Goal: Information Seeking & Learning: Learn about a topic

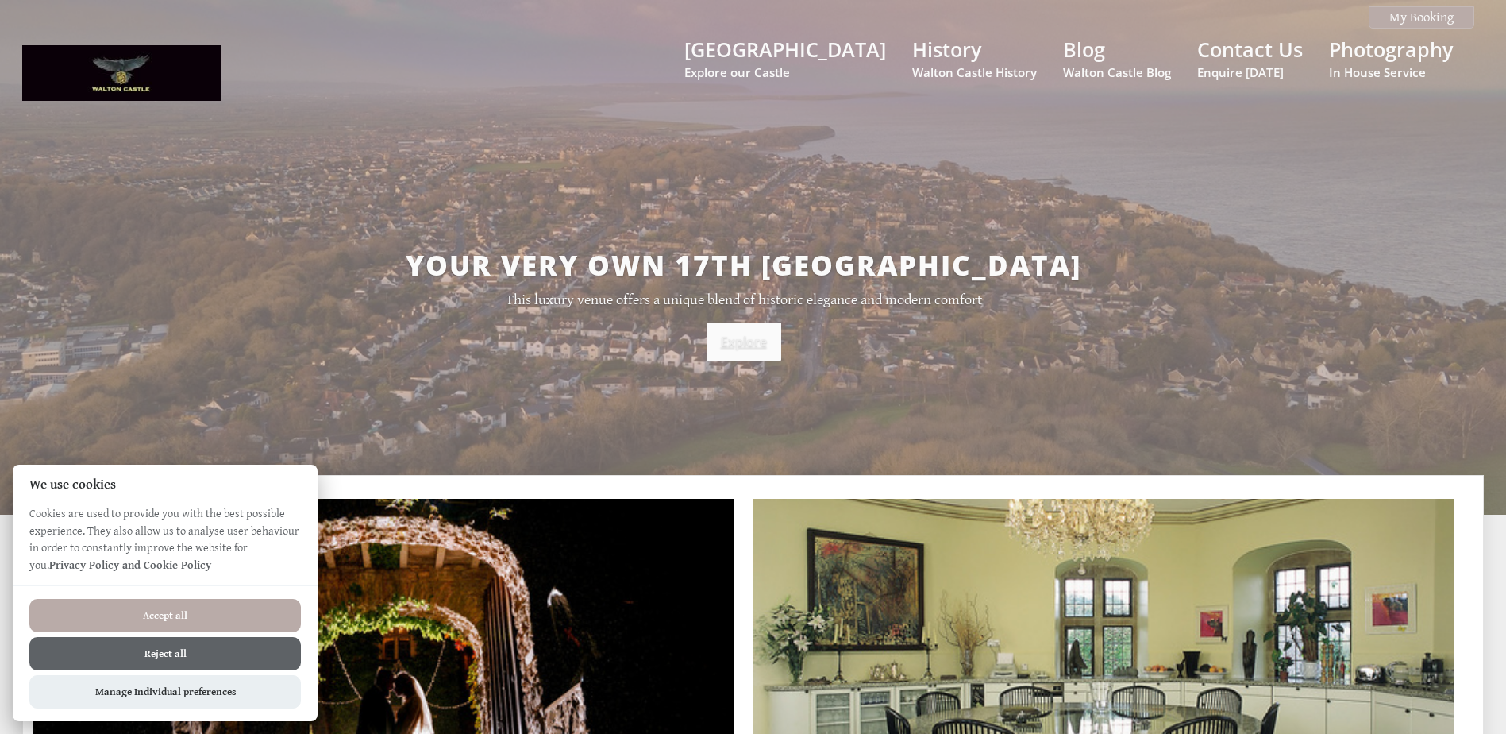
click at [728, 351] on link "Explore" at bounding box center [744, 341] width 75 height 38
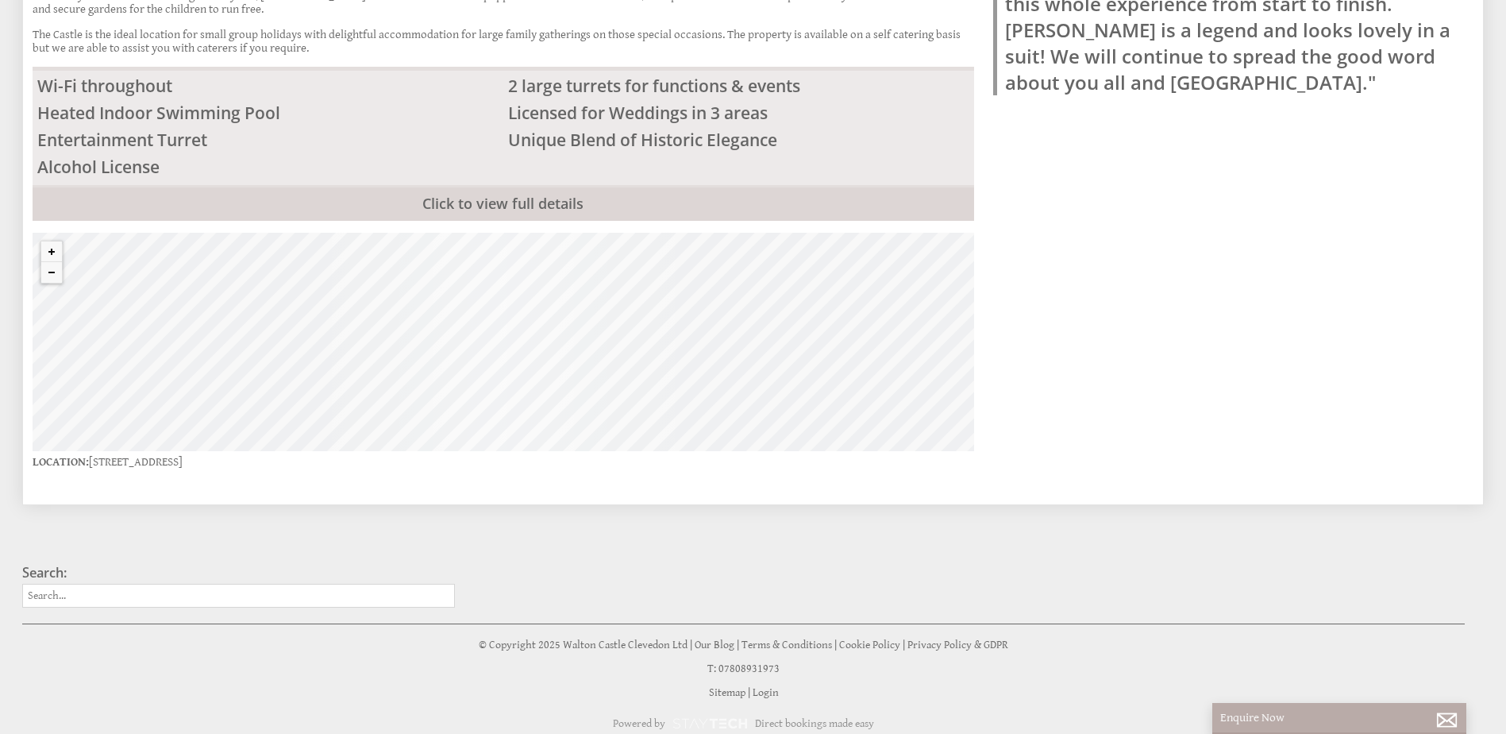
scroll to position [318, 0]
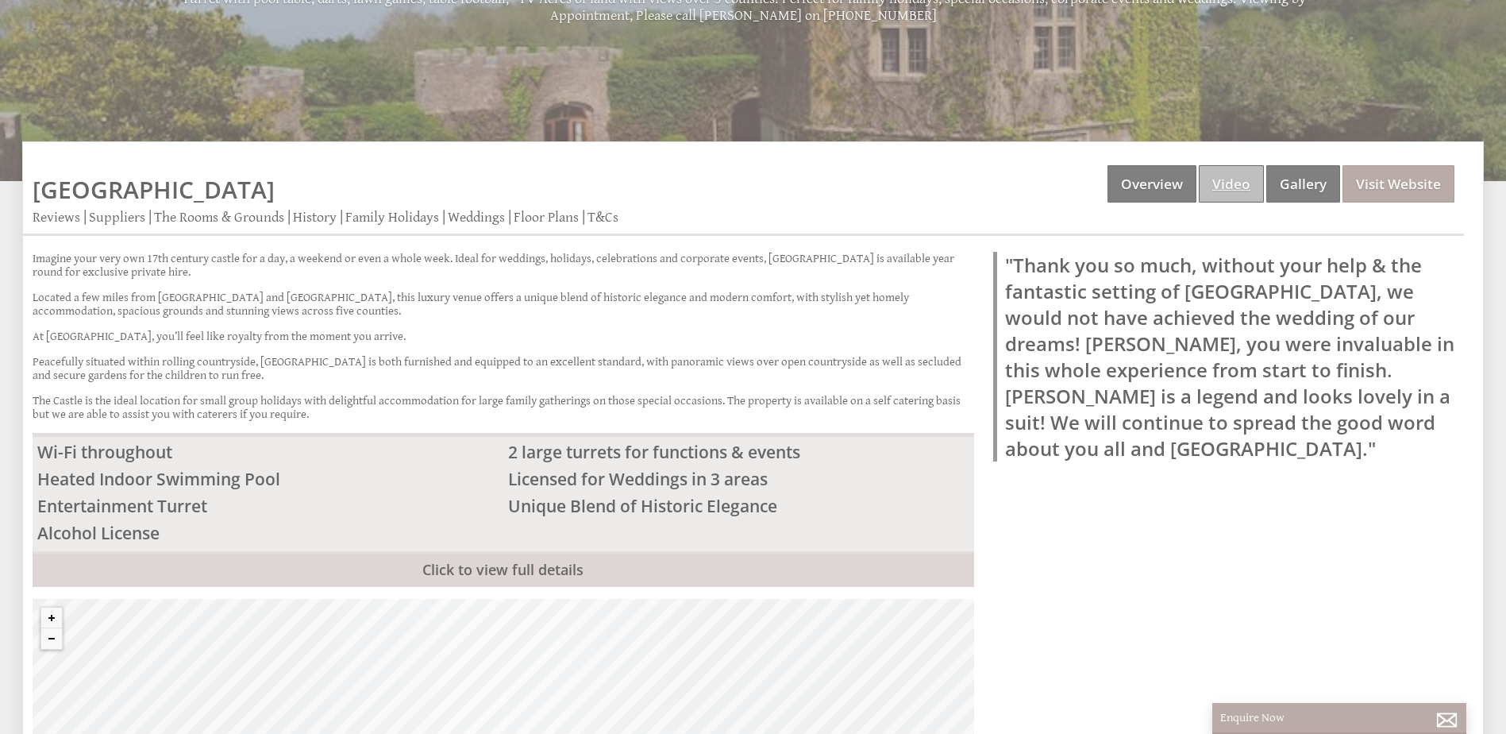
click at [1255, 179] on link "Video" at bounding box center [1231, 183] width 65 height 37
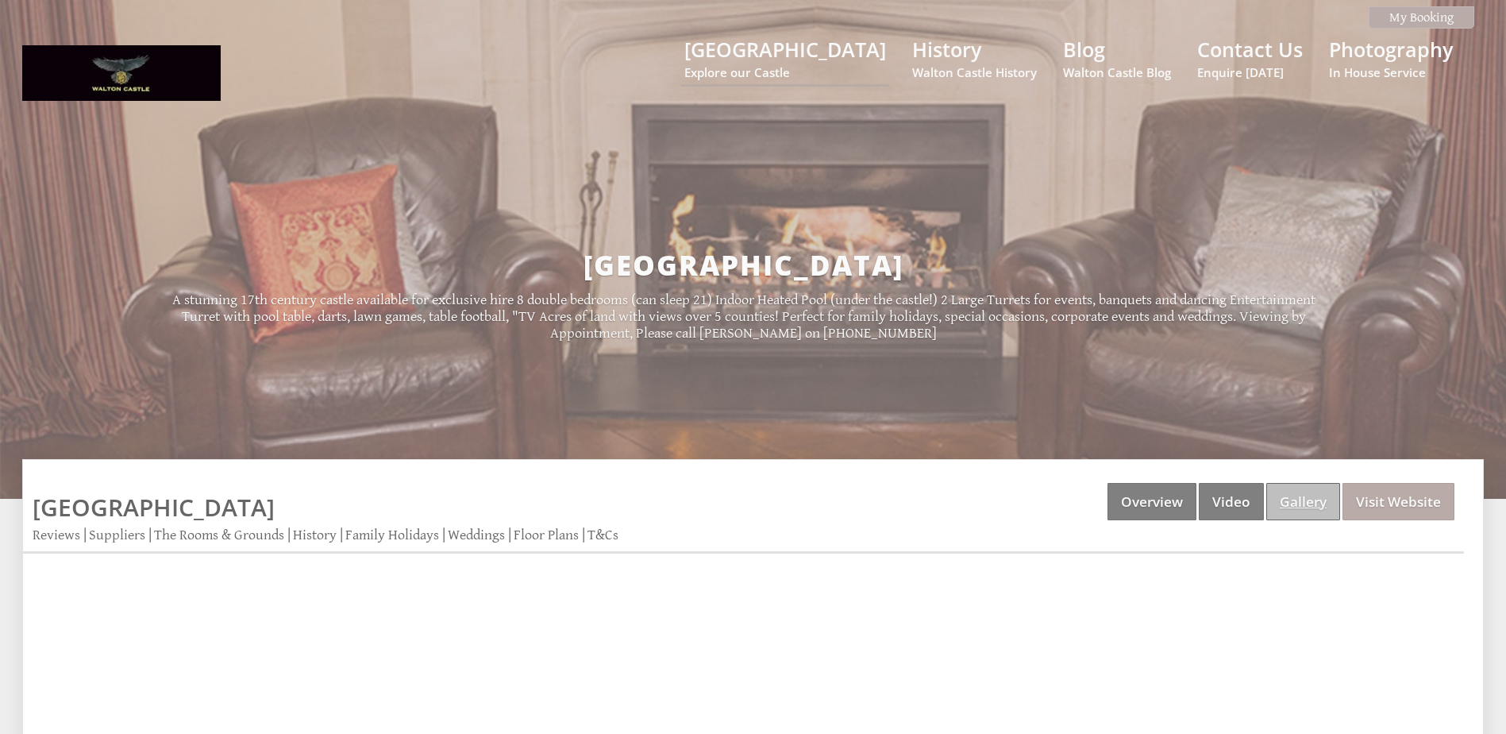
click at [1299, 498] on link "Gallery" at bounding box center [1303, 501] width 74 height 37
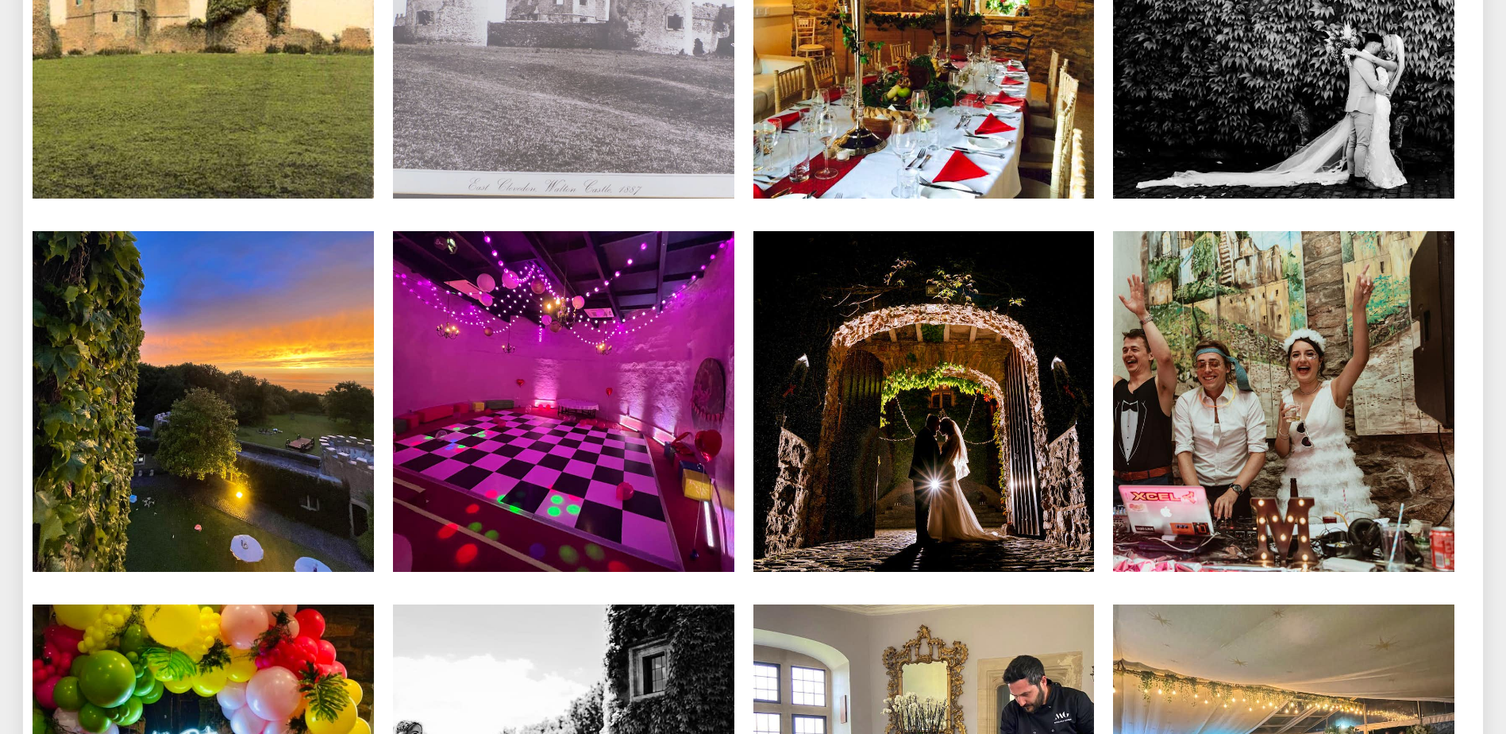
scroll to position [5955, 0]
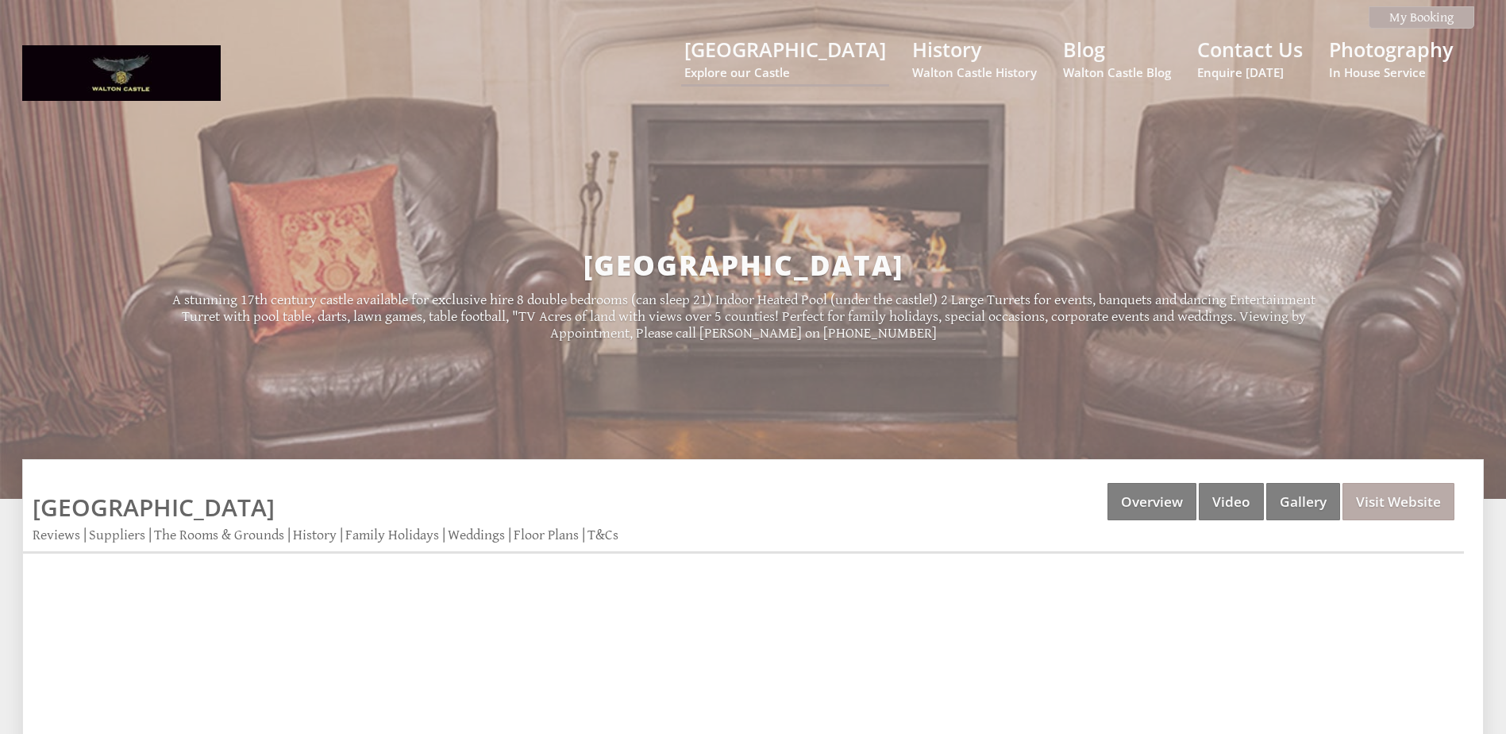
scroll to position [318, 0]
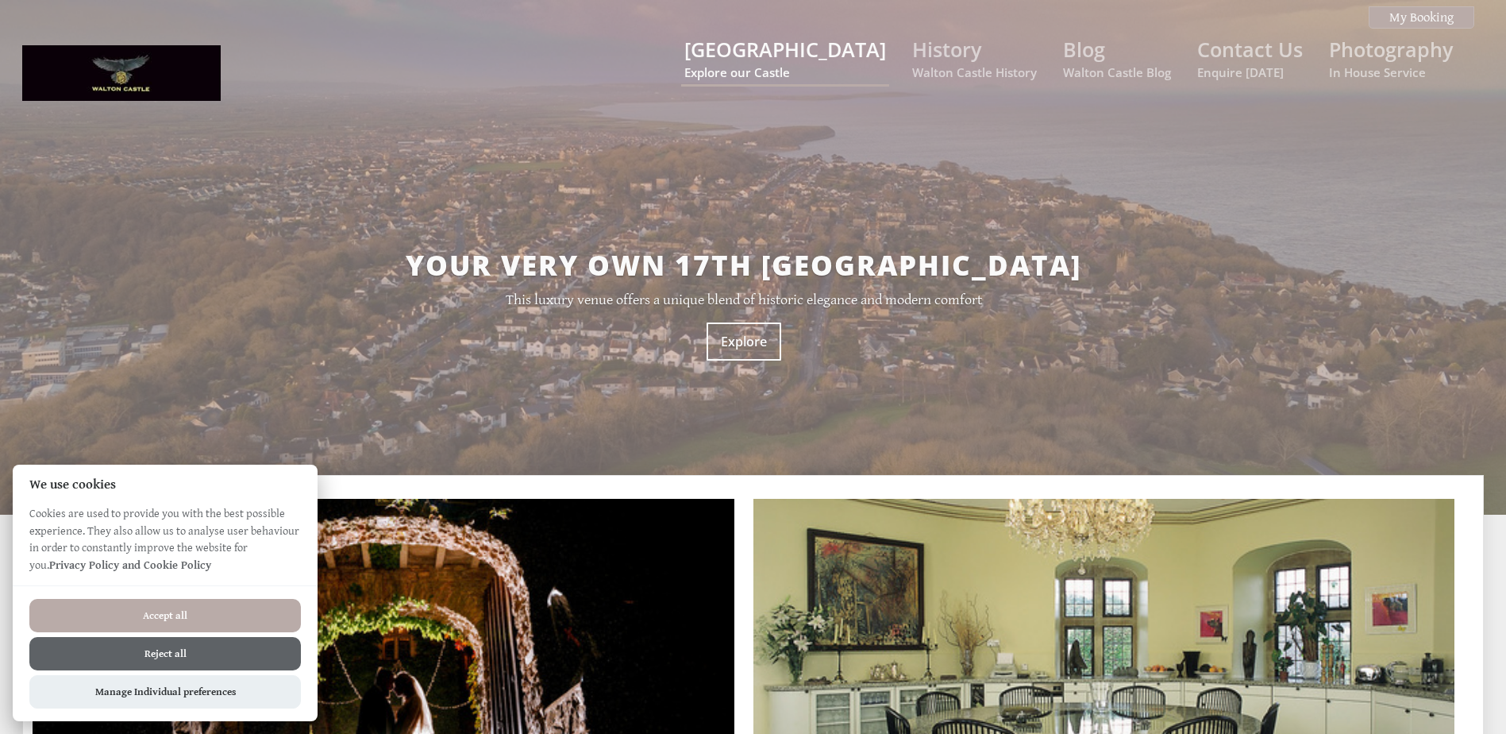
click at [853, 73] on small "Explore our Castle" at bounding box center [785, 72] width 202 height 16
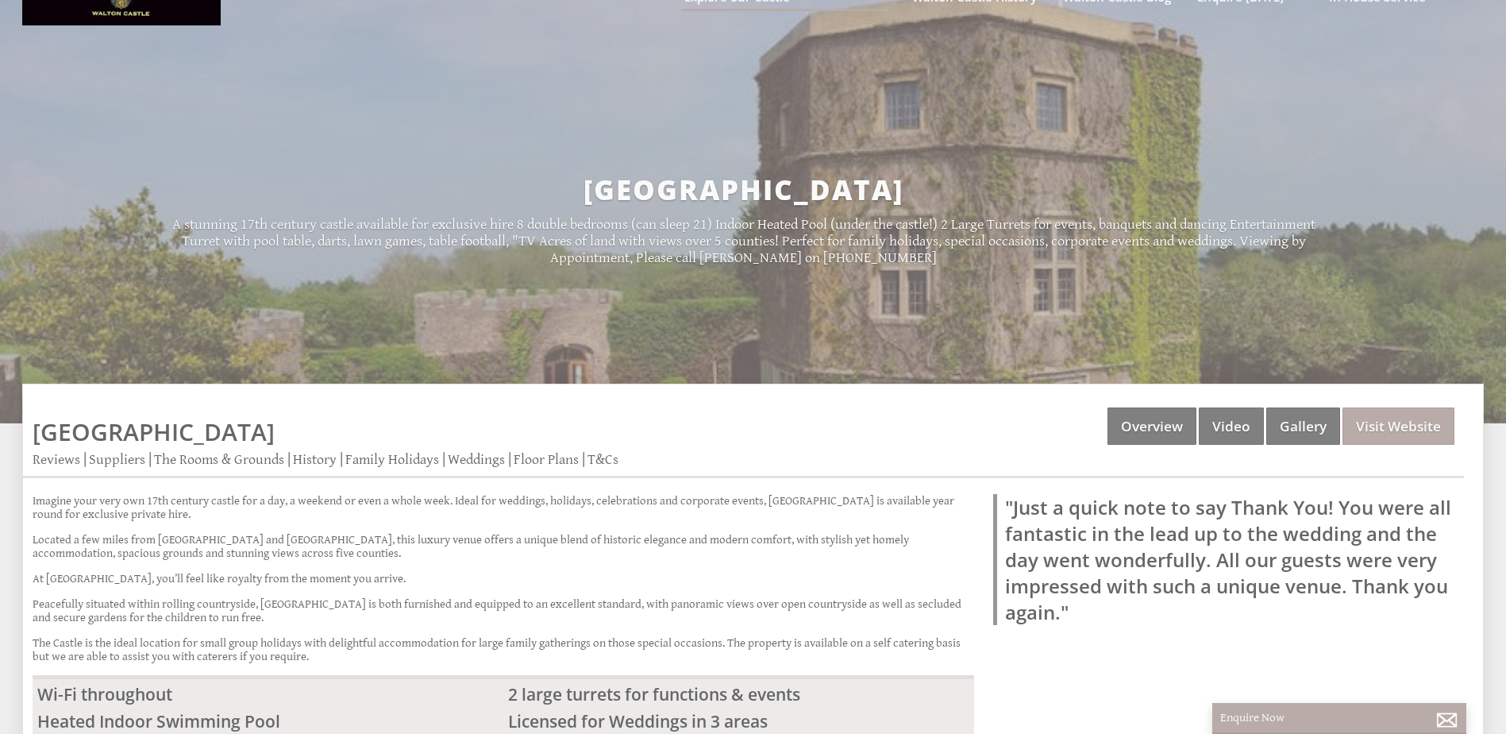
scroll to position [159, 0]
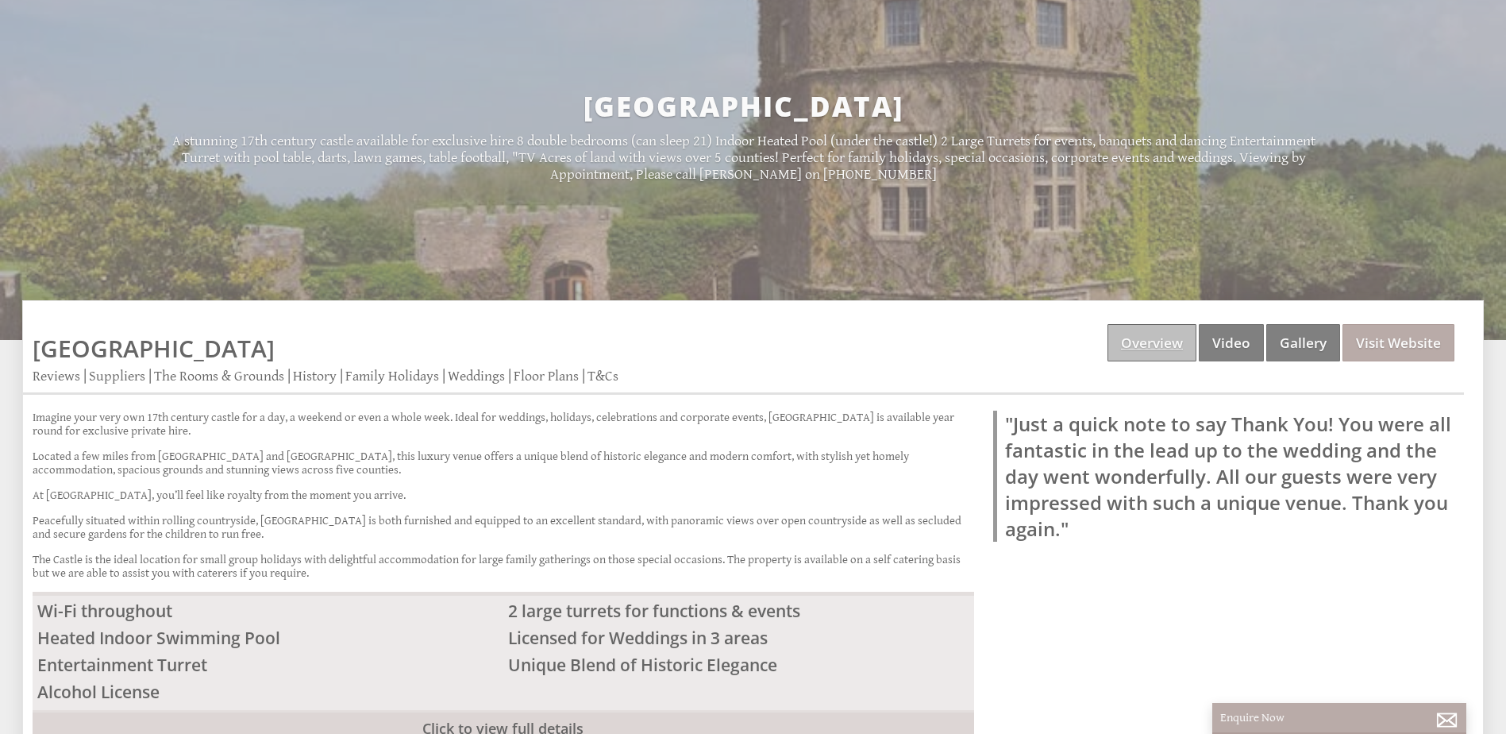
click at [1157, 354] on link "Overview" at bounding box center [1152, 342] width 89 height 37
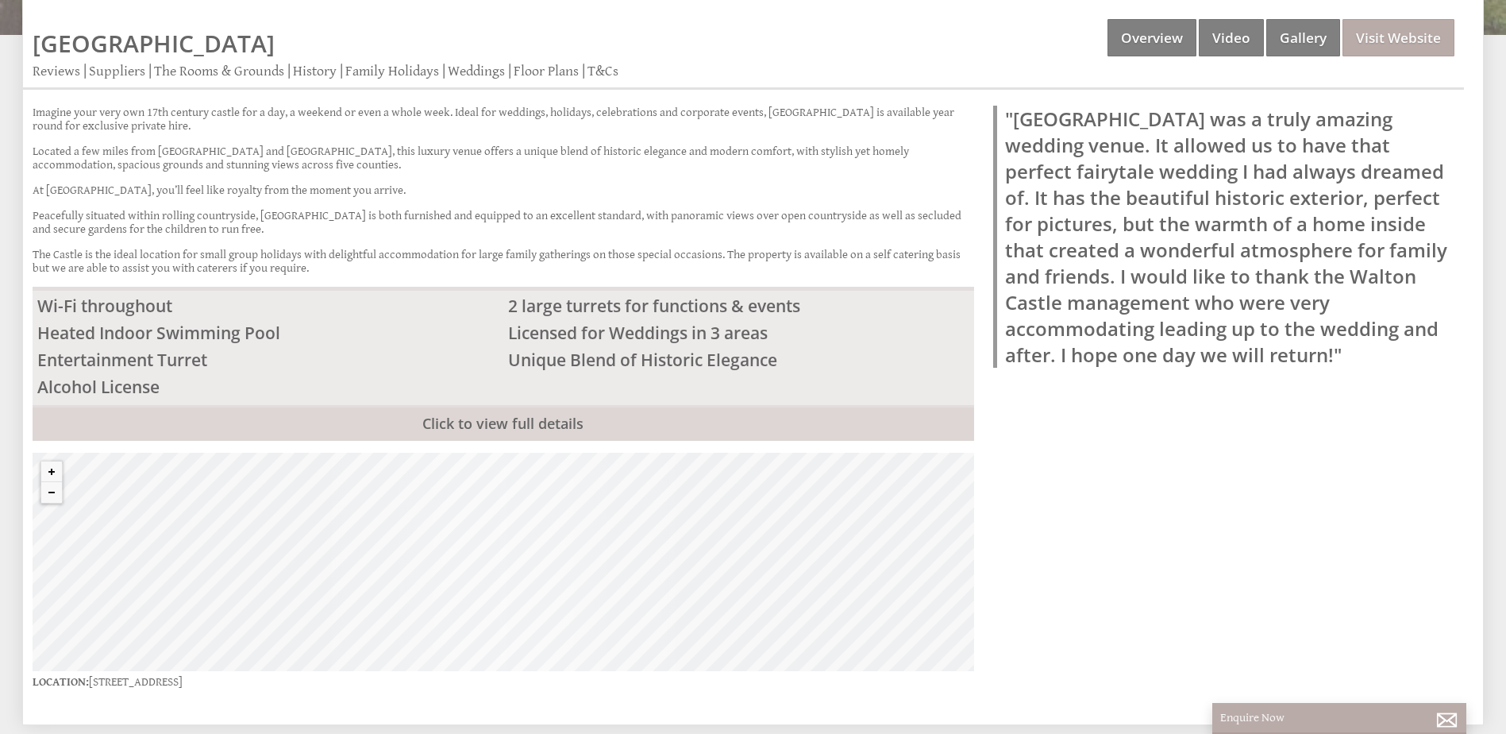
scroll to position [476, 0]
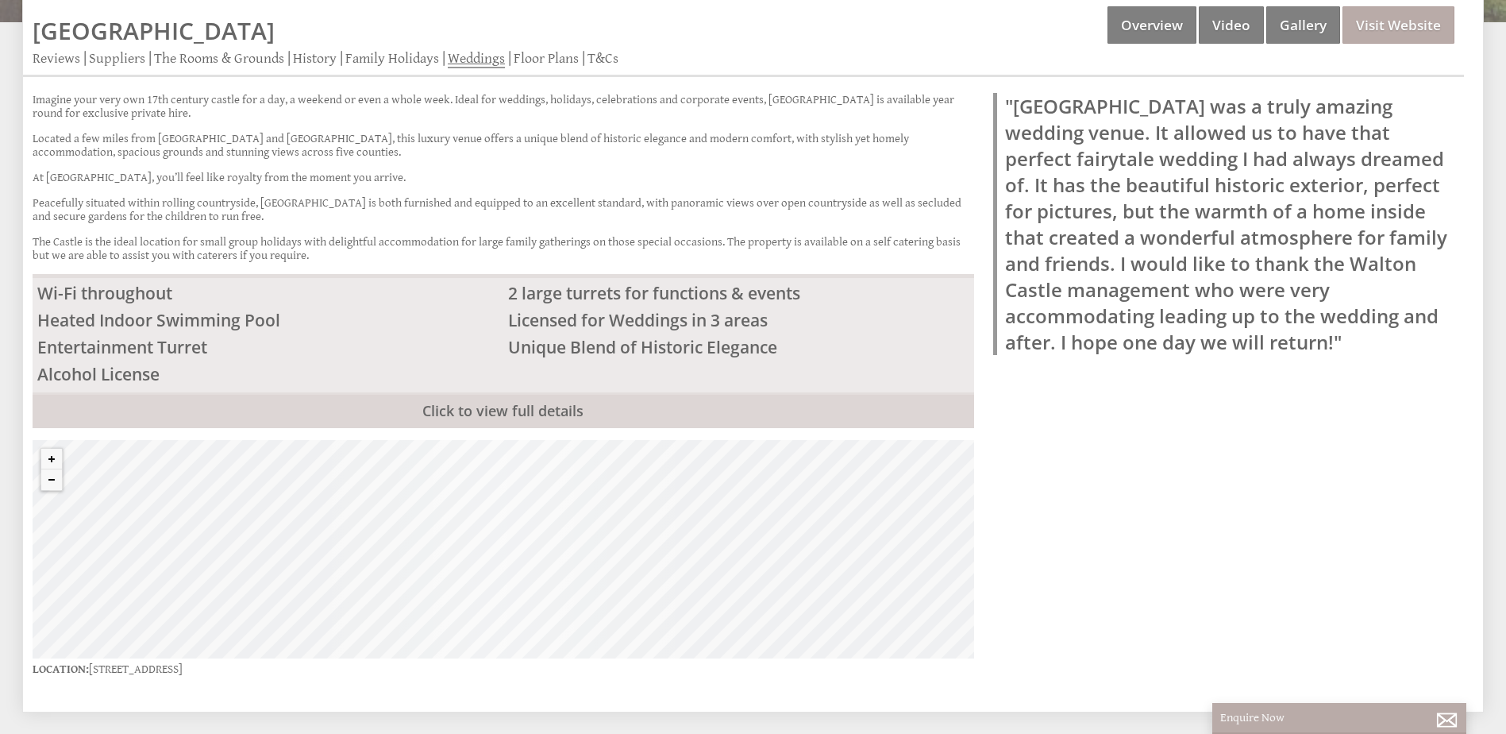
click at [463, 57] on link "Weddings" at bounding box center [476, 59] width 57 height 18
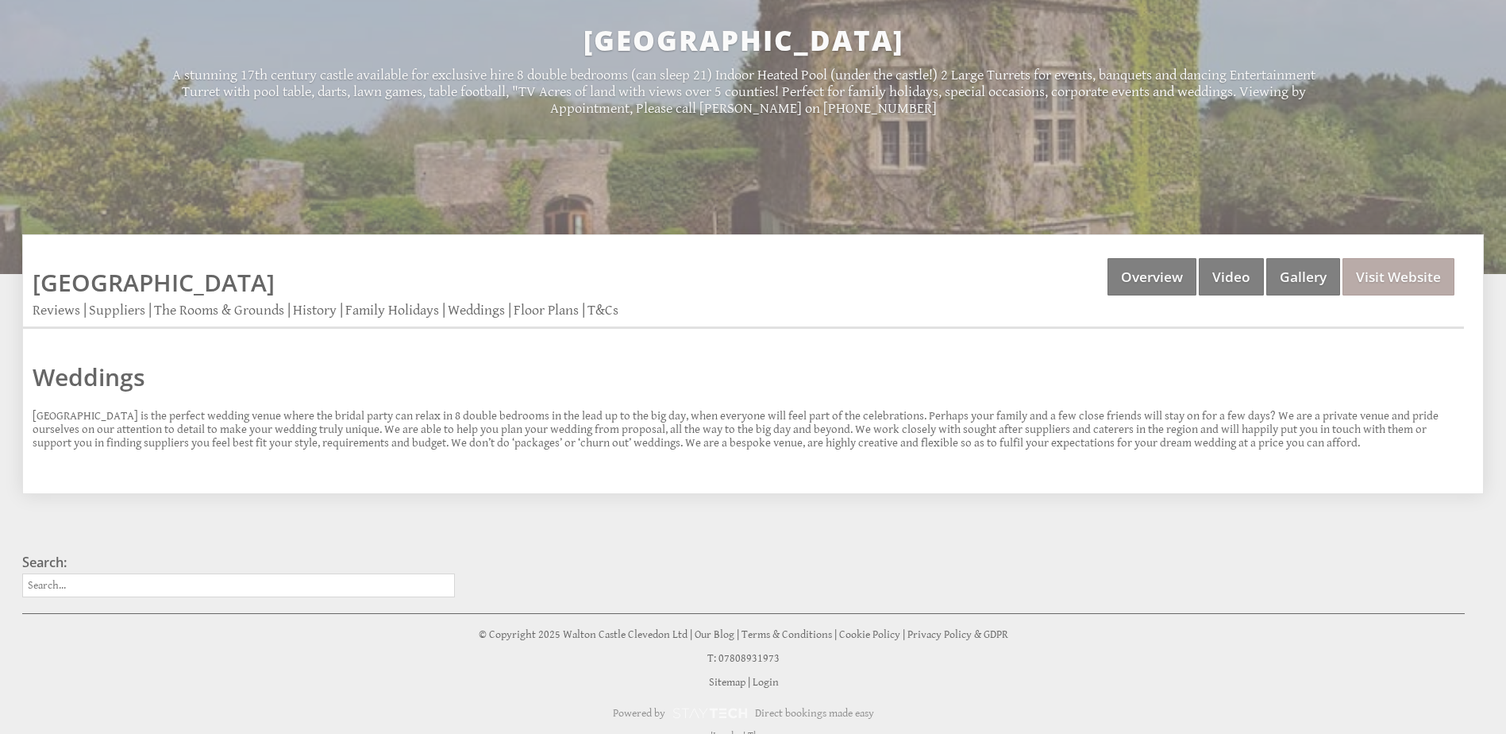
scroll to position [245, 0]
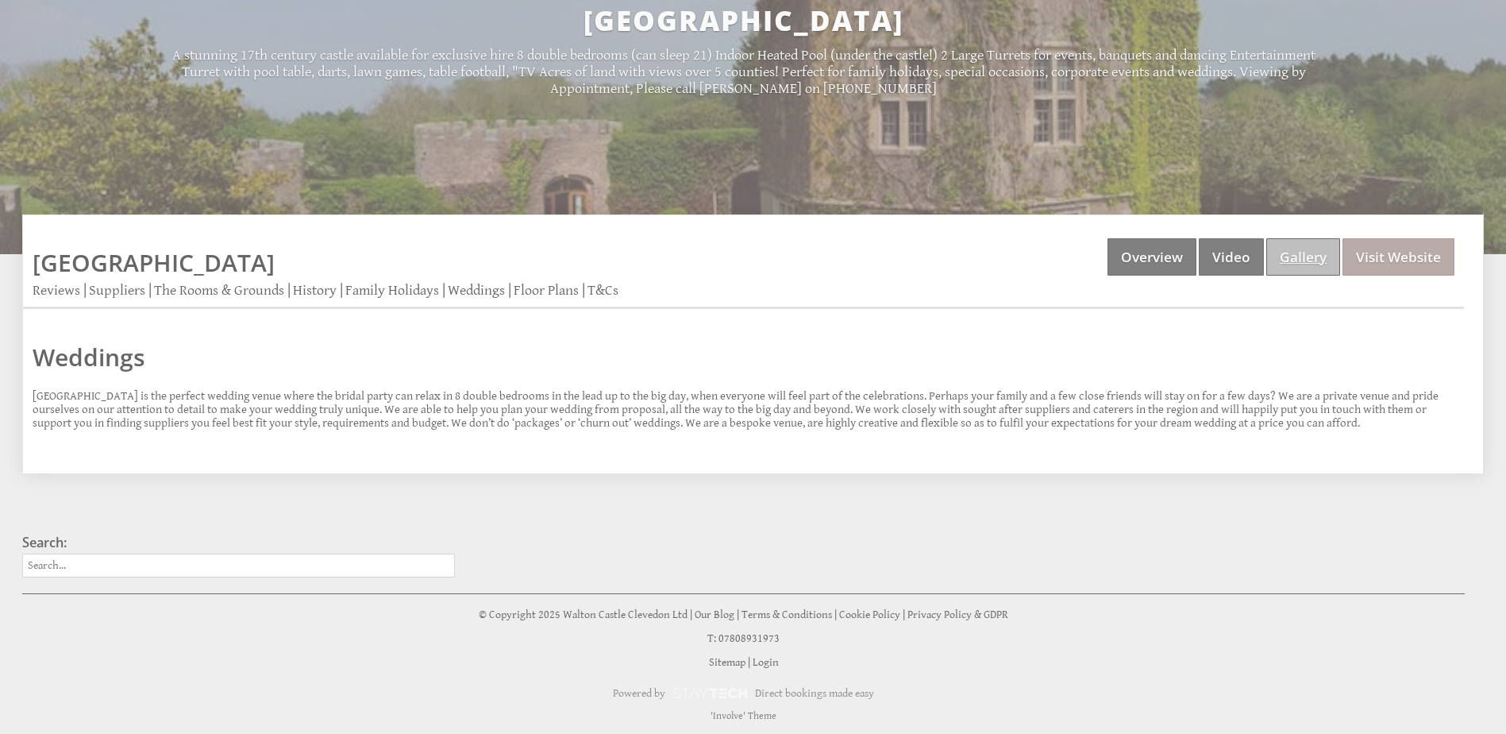
click at [1281, 259] on link "Gallery" at bounding box center [1303, 256] width 74 height 37
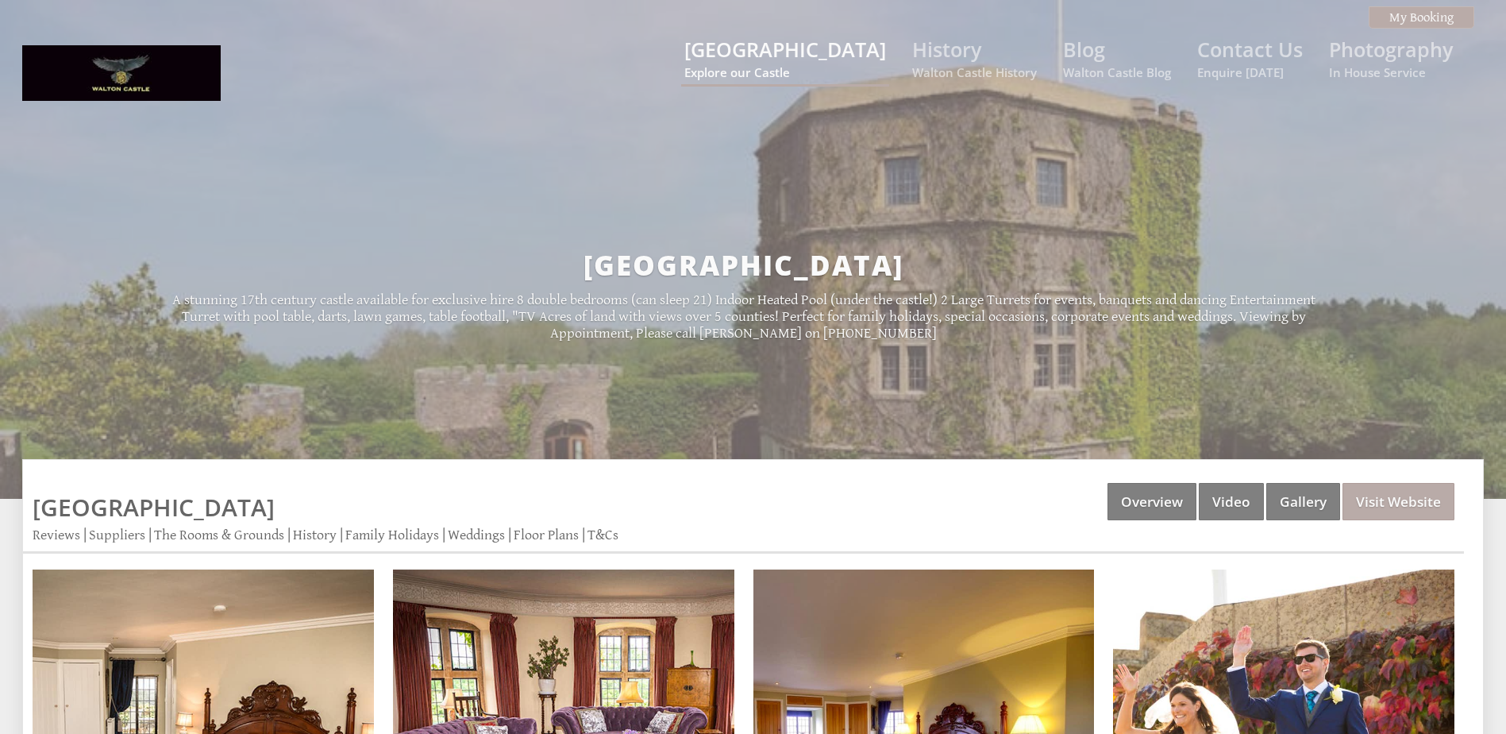
click at [804, 71] on small "Explore our Castle" at bounding box center [785, 72] width 202 height 16
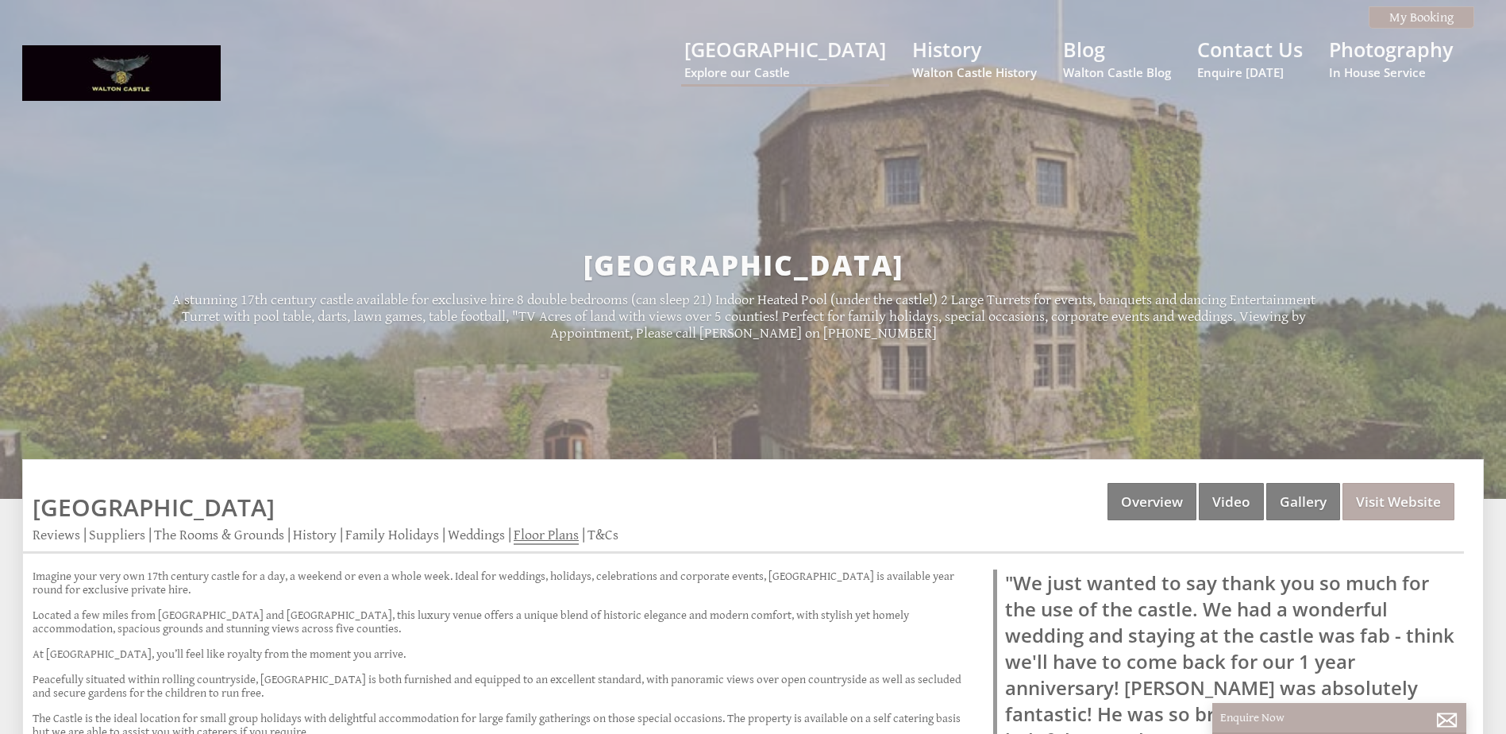
click at [547, 534] on link "Floor Plans" at bounding box center [546, 535] width 65 height 18
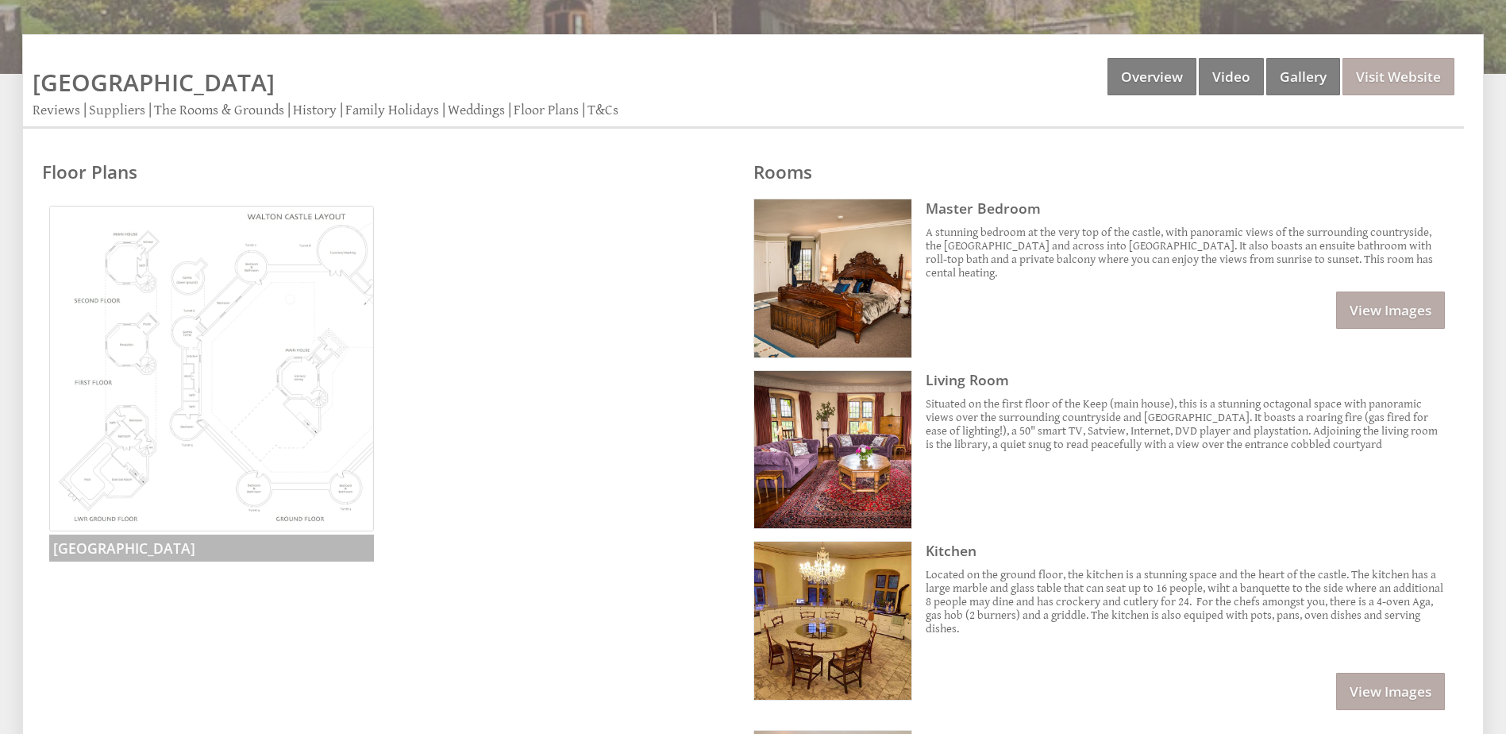
scroll to position [397, 0]
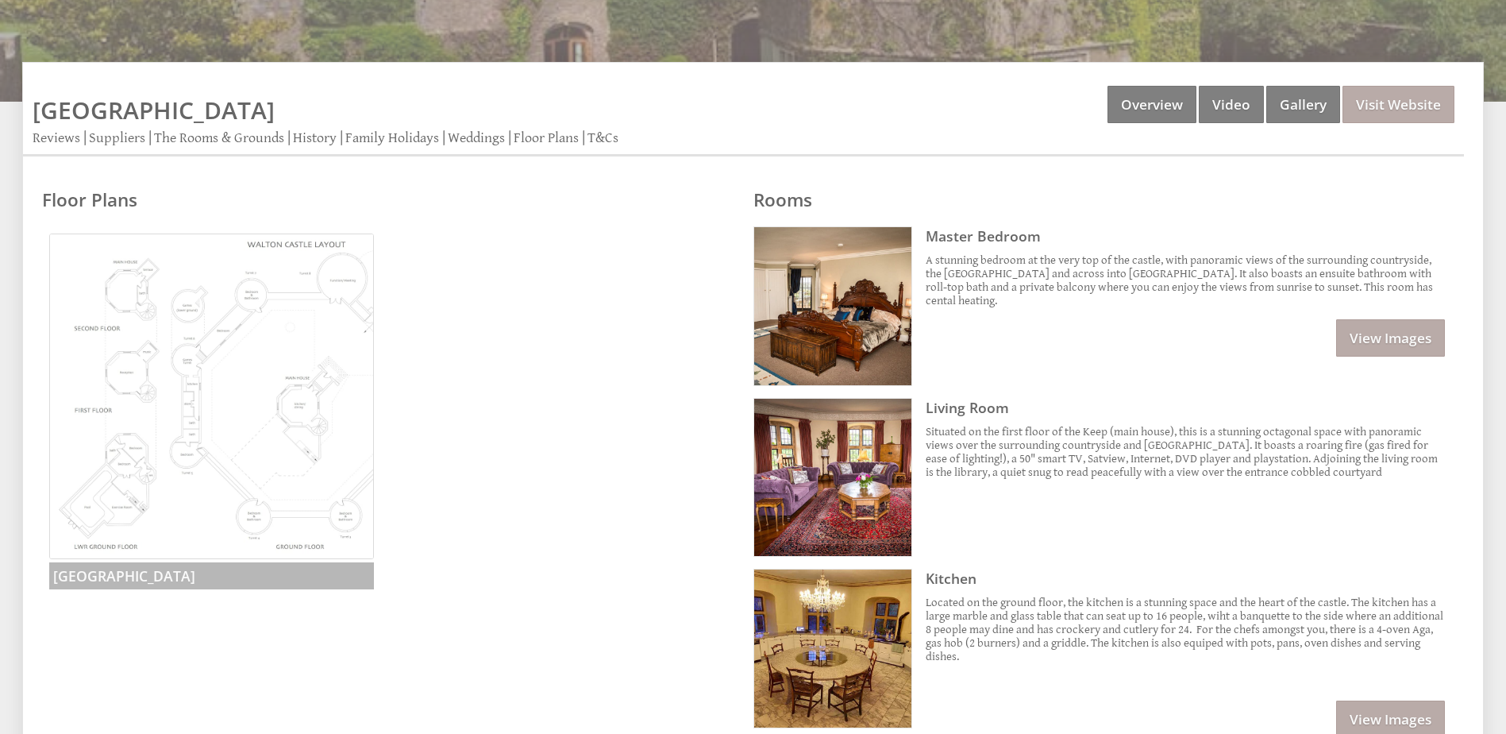
click at [193, 425] on img at bounding box center [212, 396] width 326 height 326
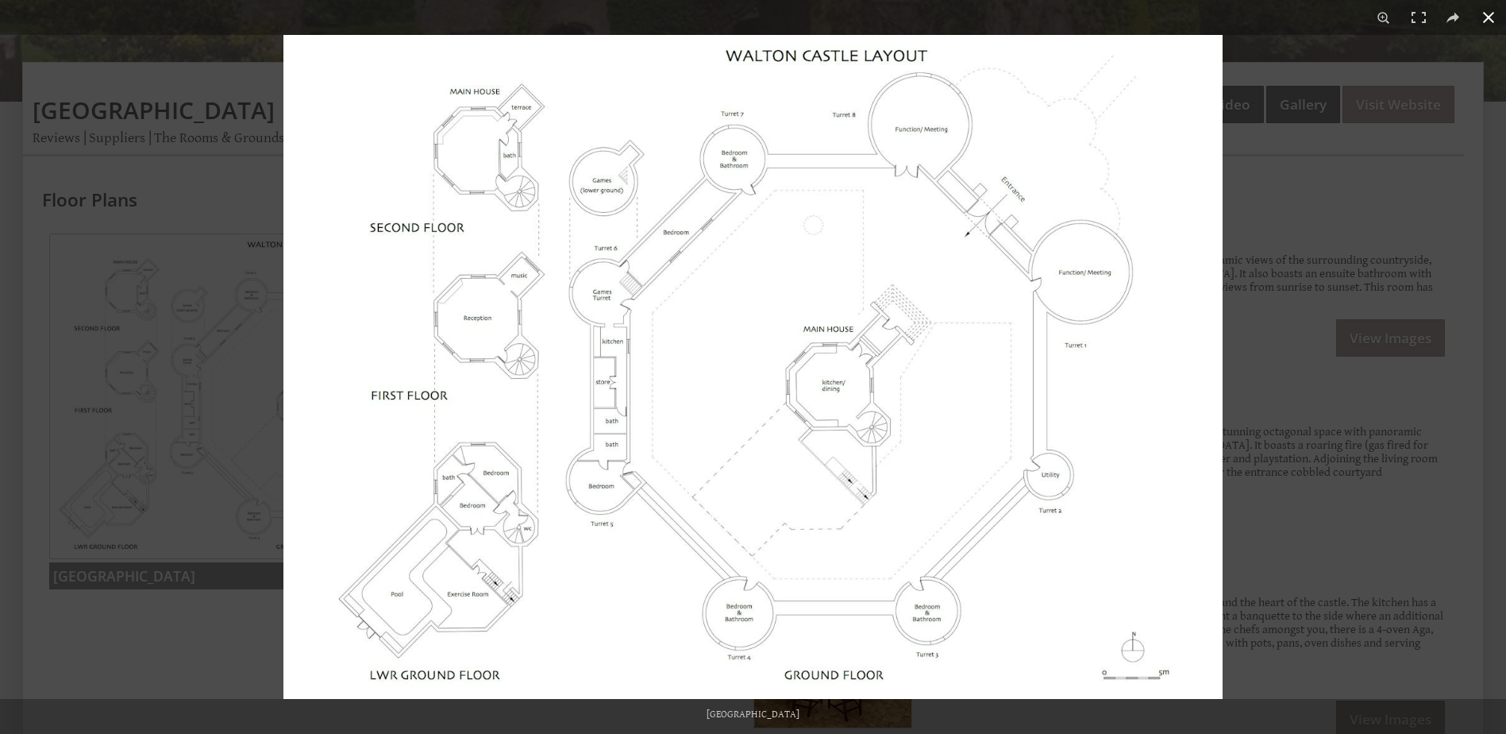
click at [1489, 25] on button at bounding box center [1488, 17] width 35 height 35
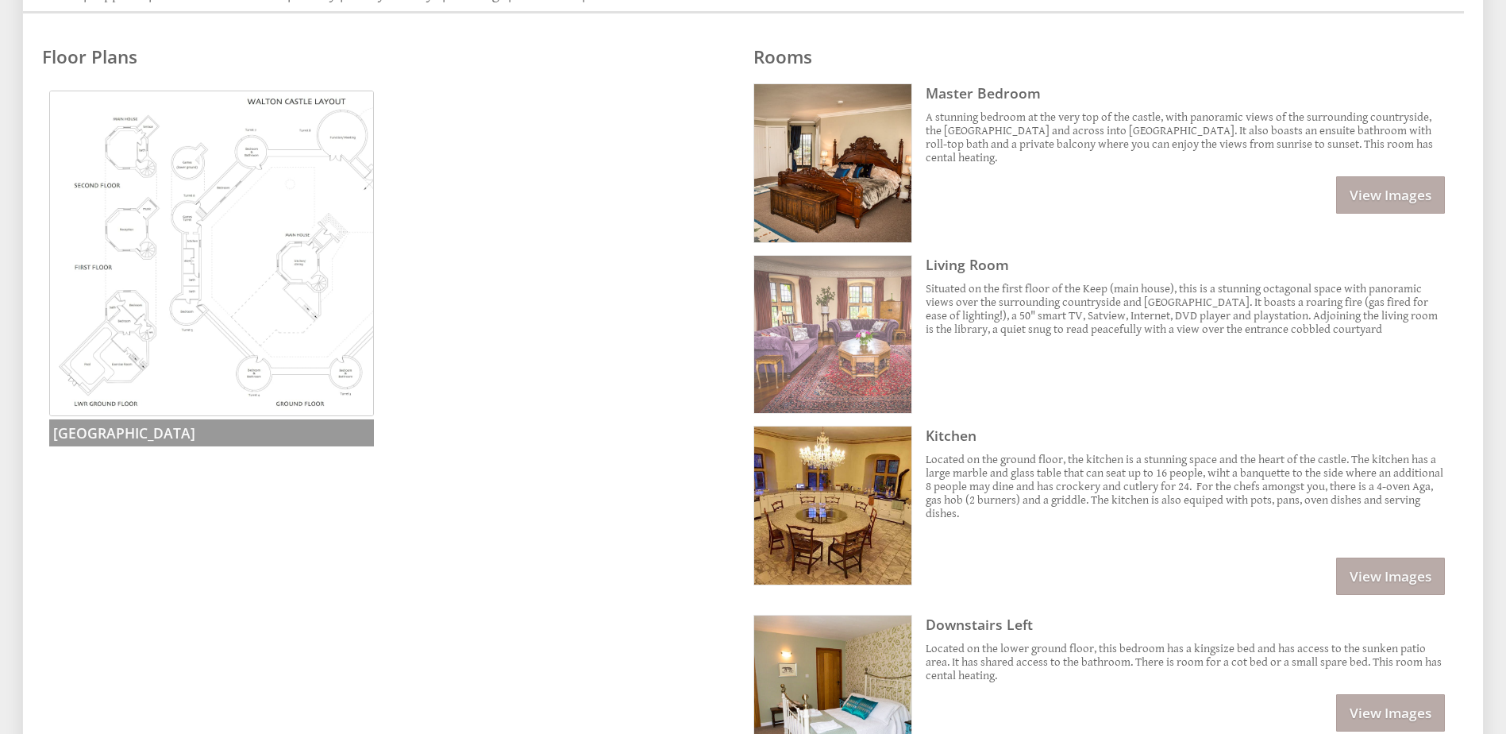
scroll to position [318, 0]
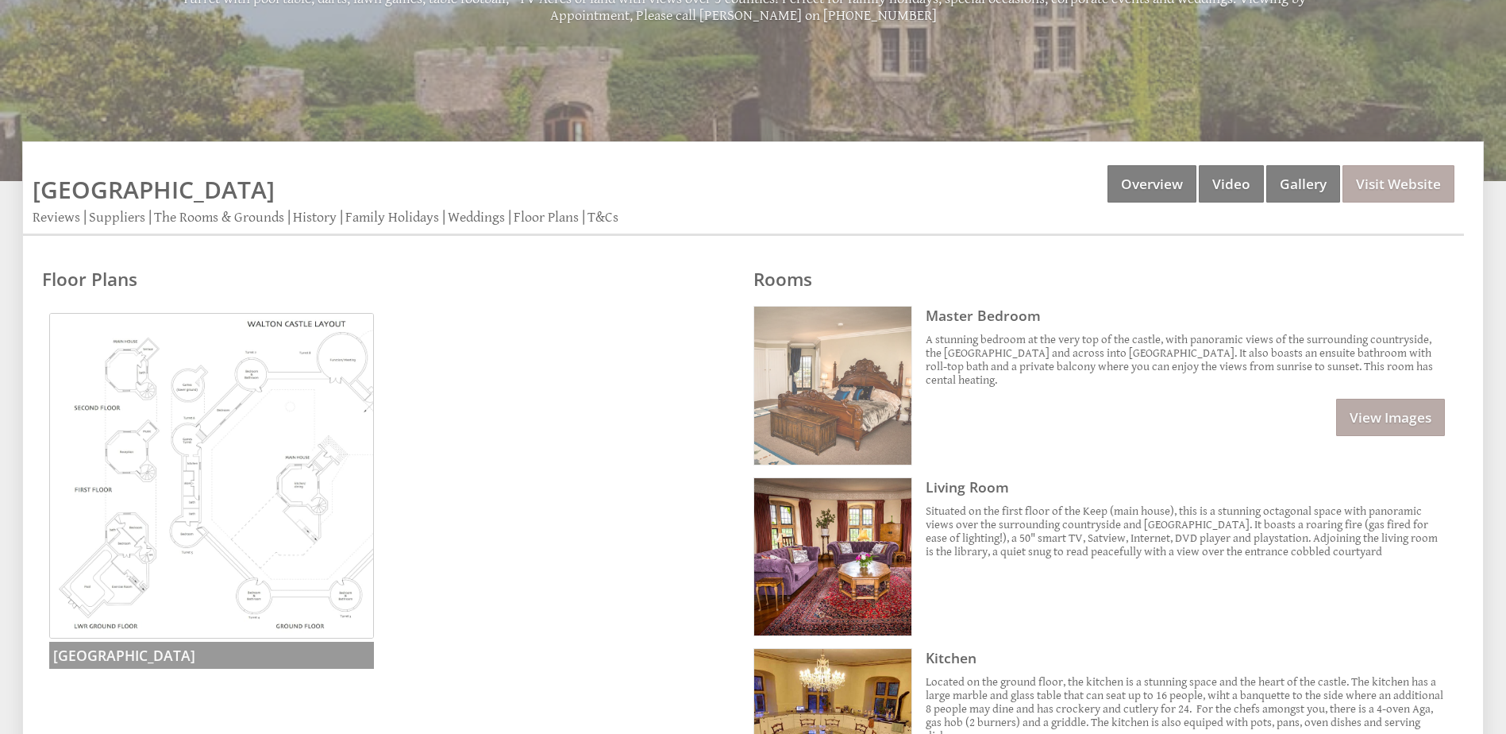
click at [842, 348] on img at bounding box center [832, 384] width 157 height 157
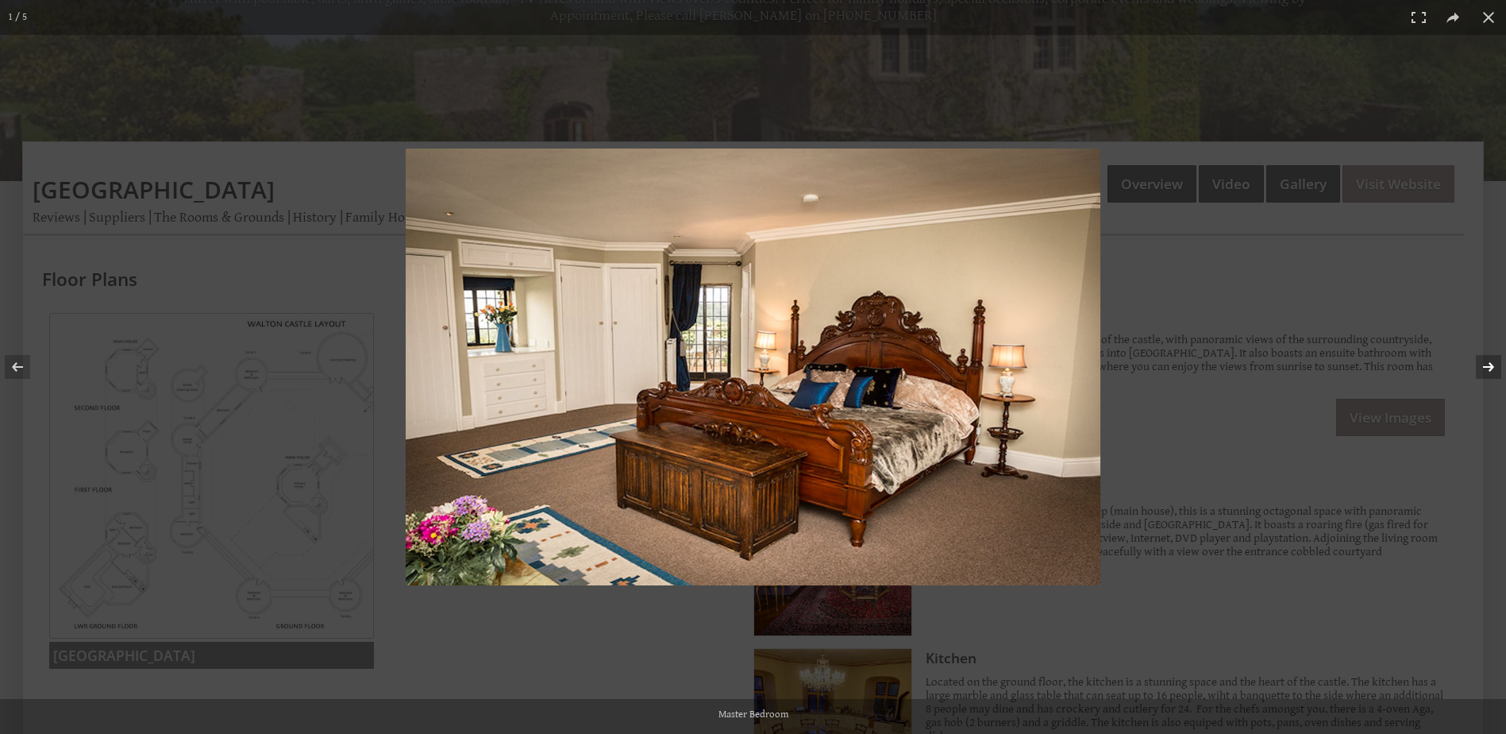
click at [1479, 371] on button at bounding box center [1479, 366] width 56 height 79
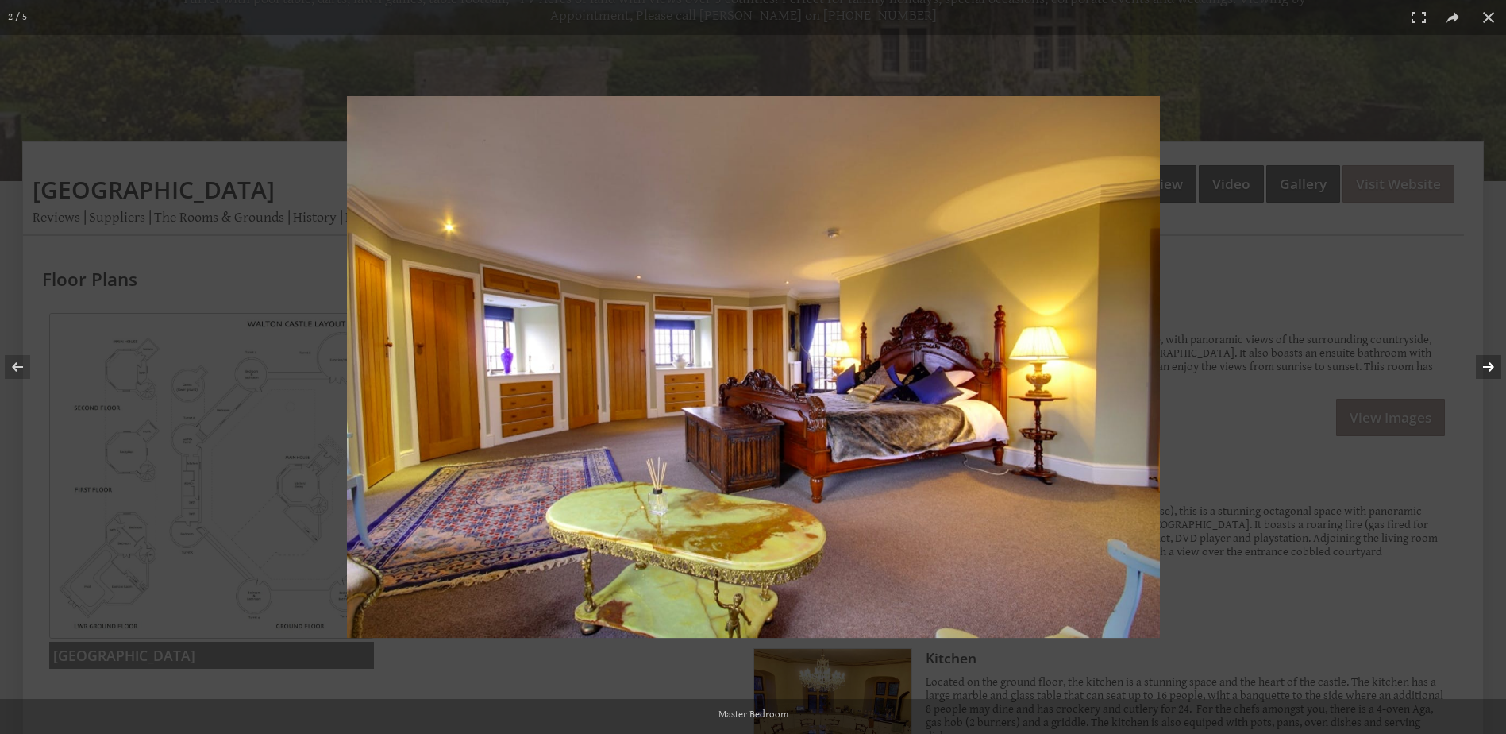
click at [1479, 371] on button at bounding box center [1479, 366] width 56 height 79
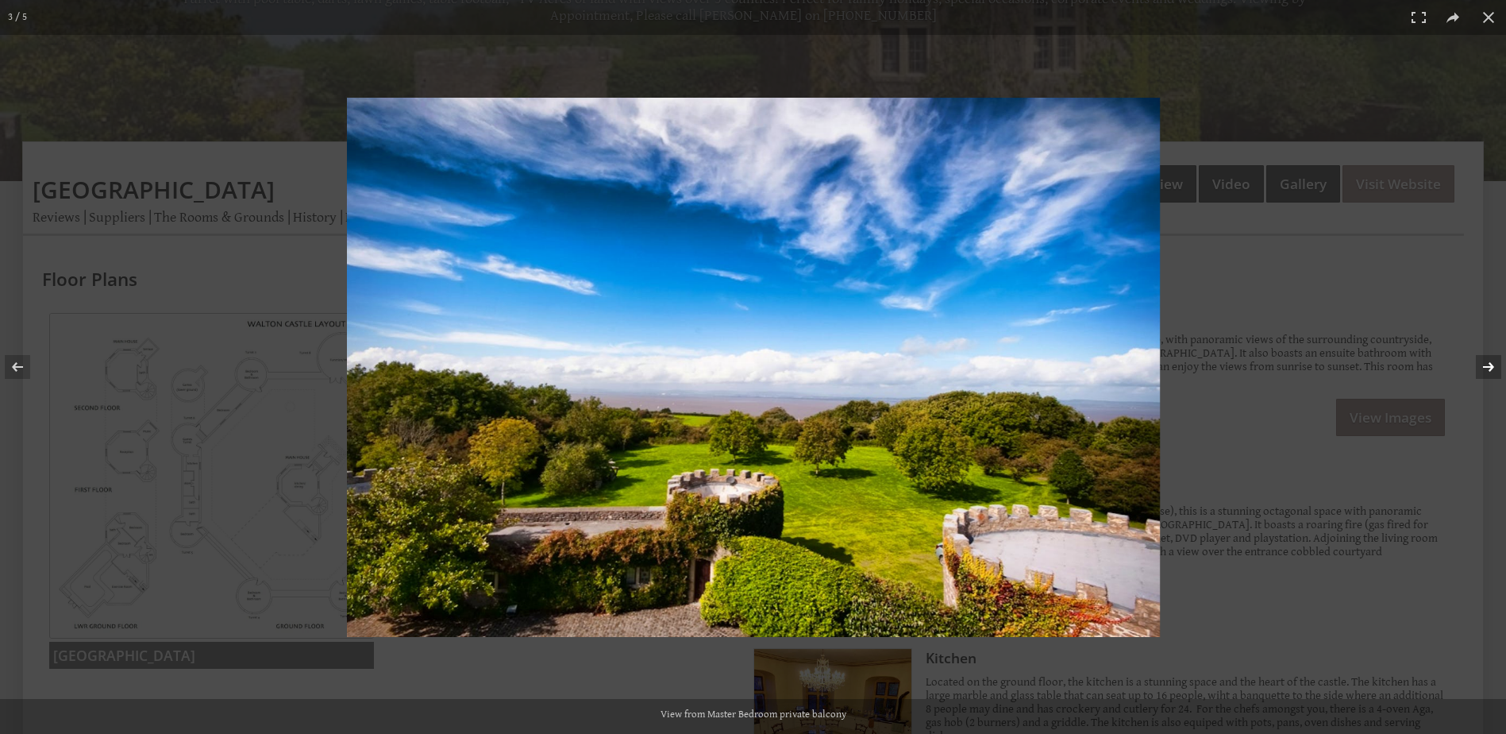
click at [1479, 371] on button at bounding box center [1479, 366] width 56 height 79
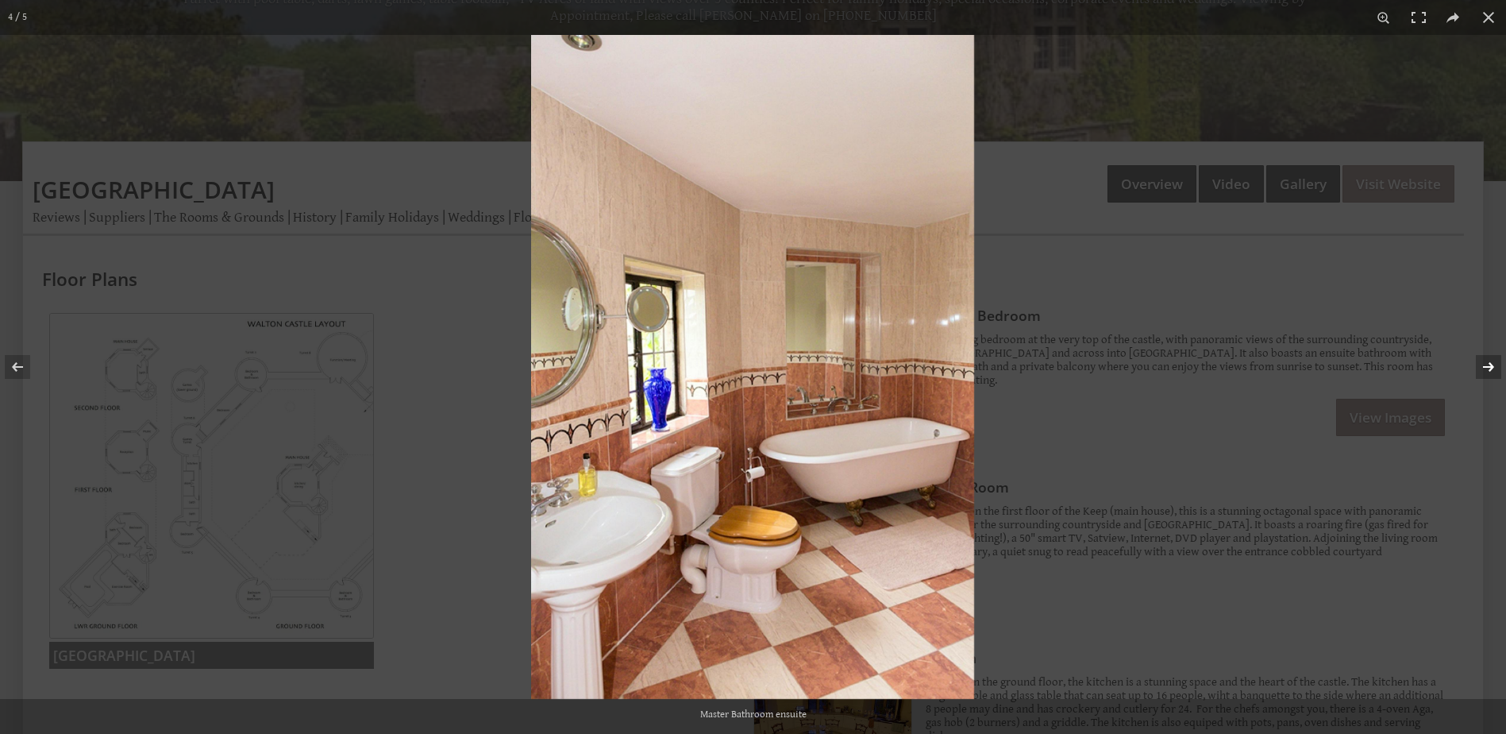
click at [1479, 371] on button at bounding box center [1479, 366] width 56 height 79
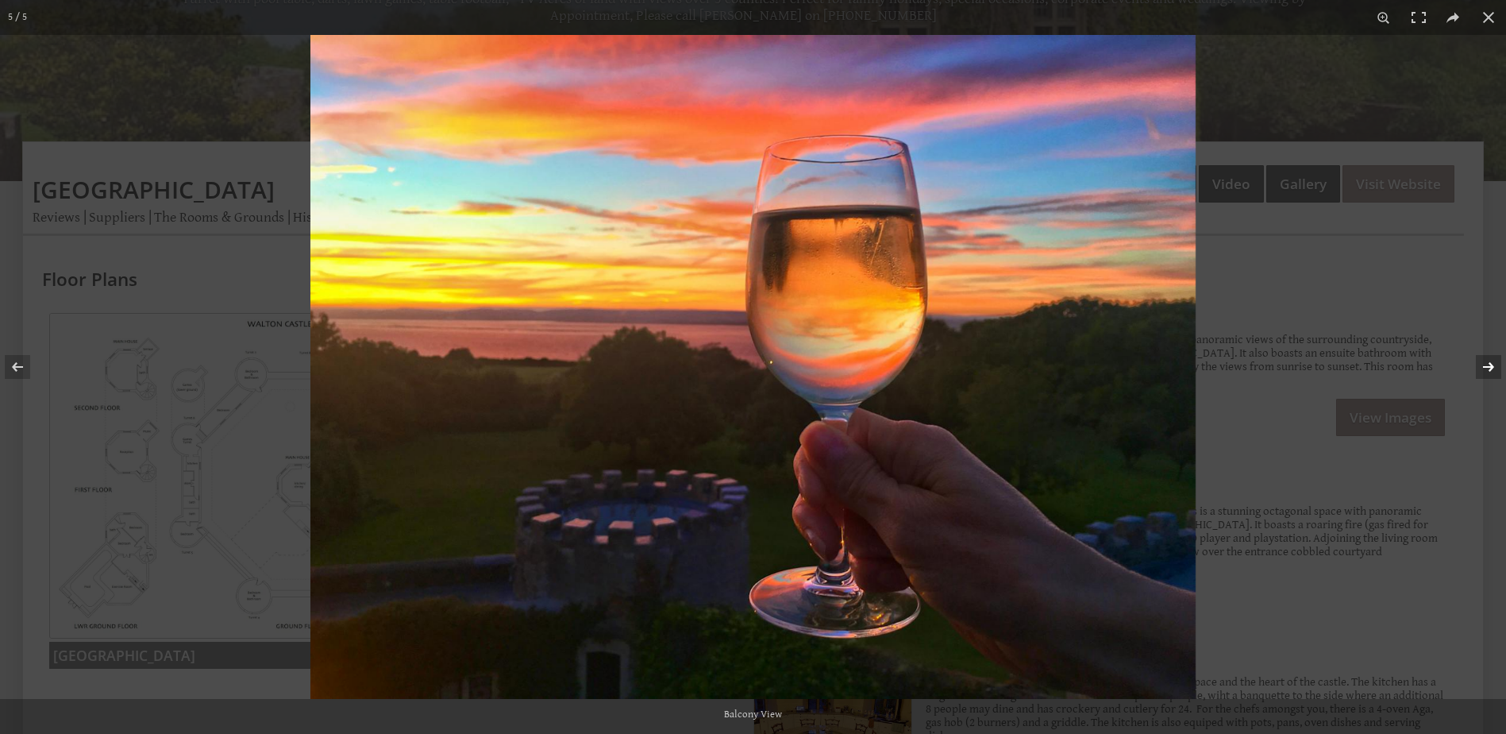
click at [1479, 371] on button at bounding box center [1479, 366] width 56 height 79
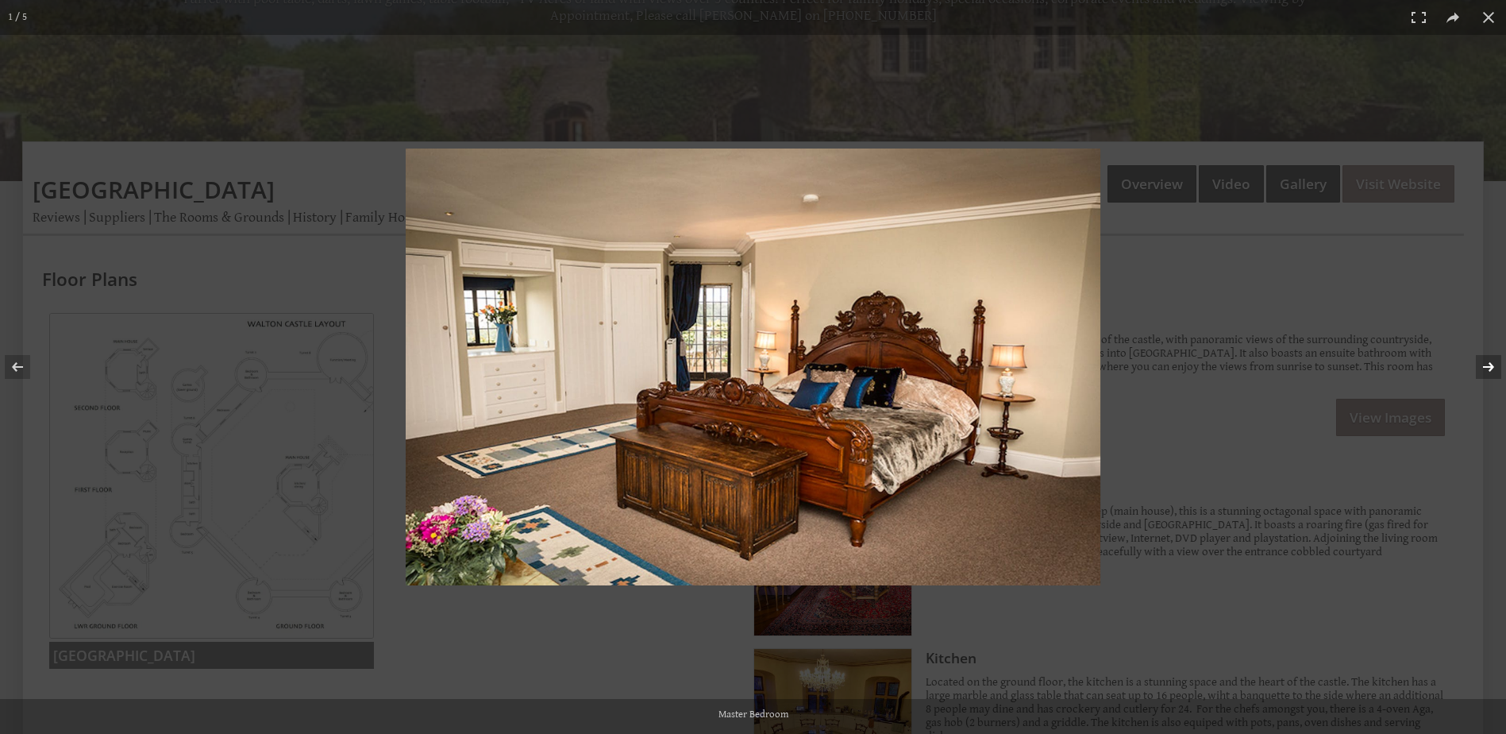
click at [1479, 371] on button at bounding box center [1479, 366] width 56 height 79
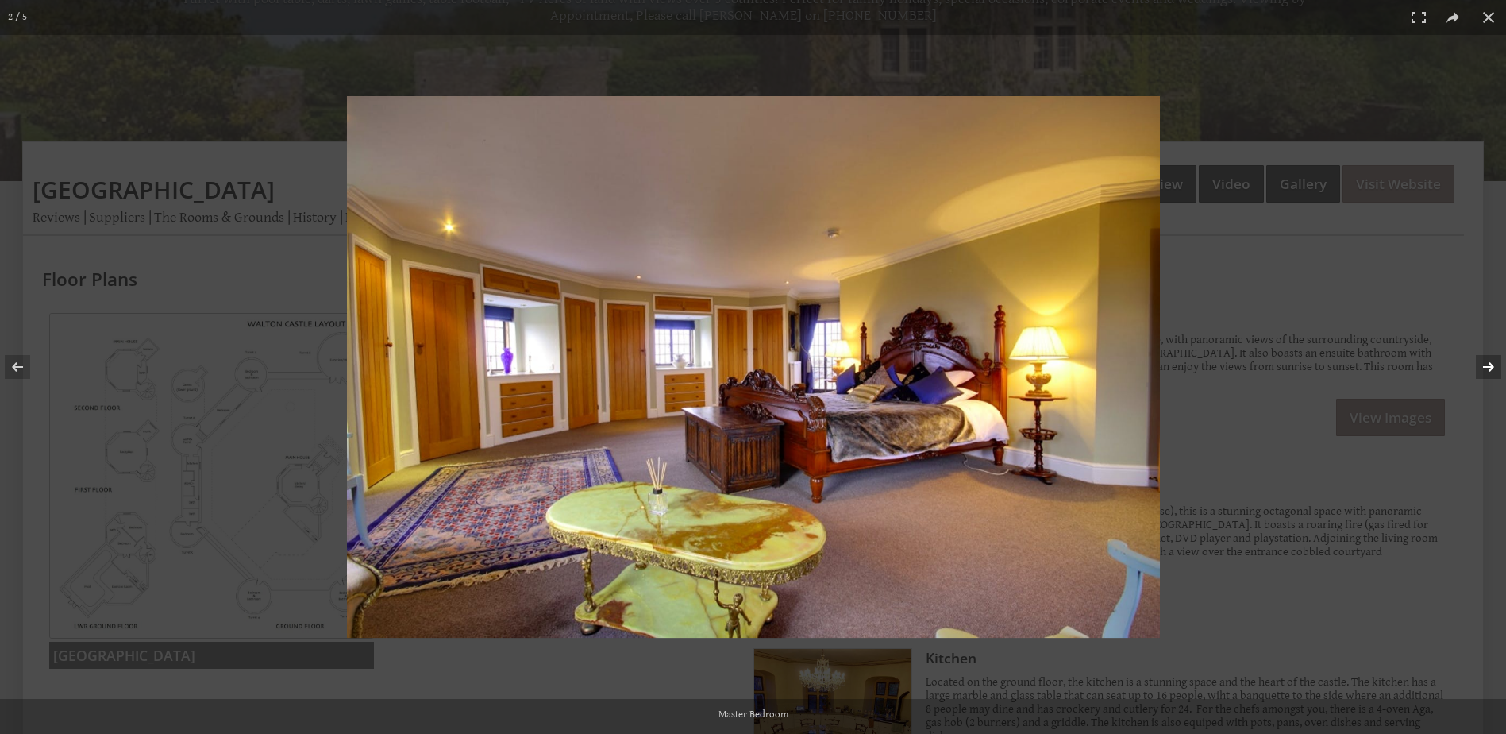
click at [1479, 371] on button at bounding box center [1479, 366] width 56 height 79
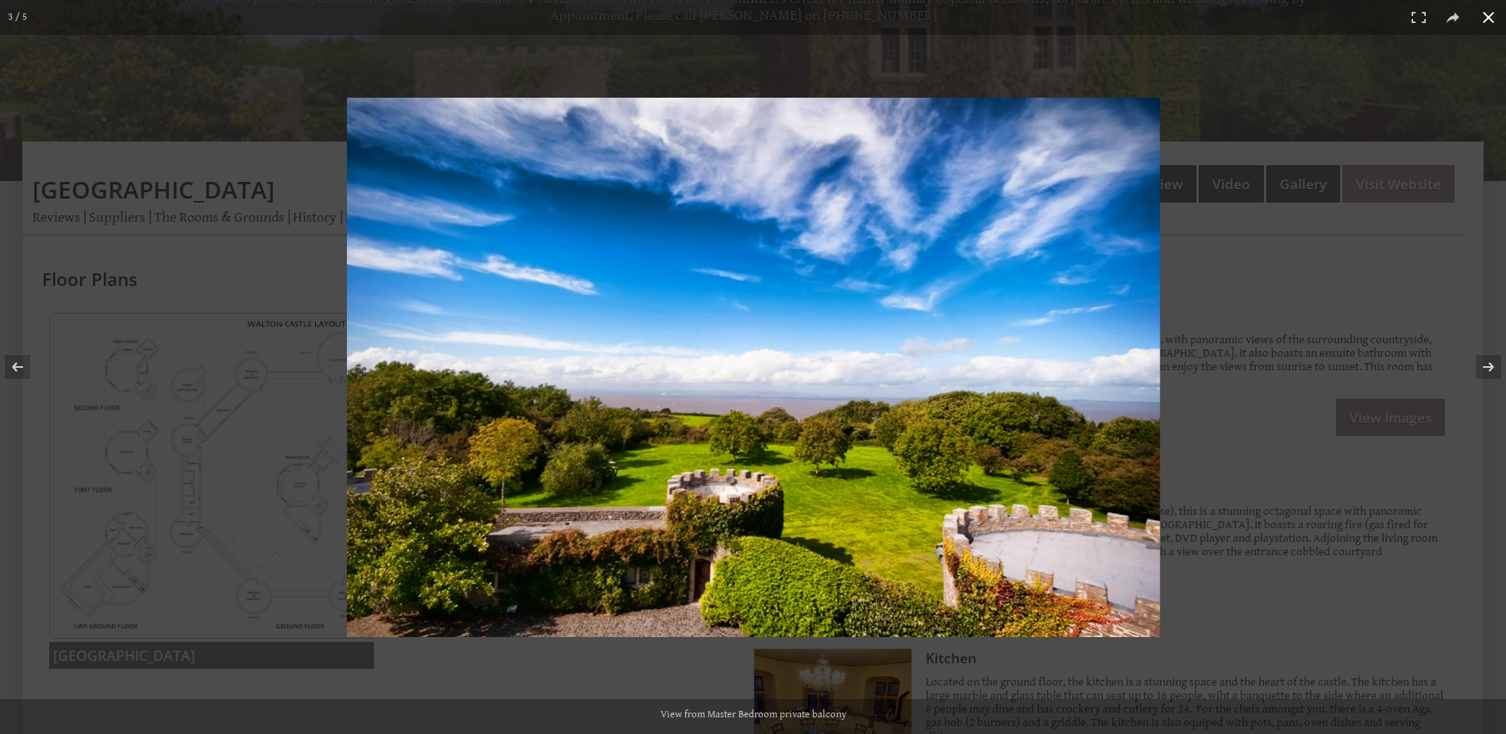
click at [1494, 18] on button at bounding box center [1488, 17] width 35 height 35
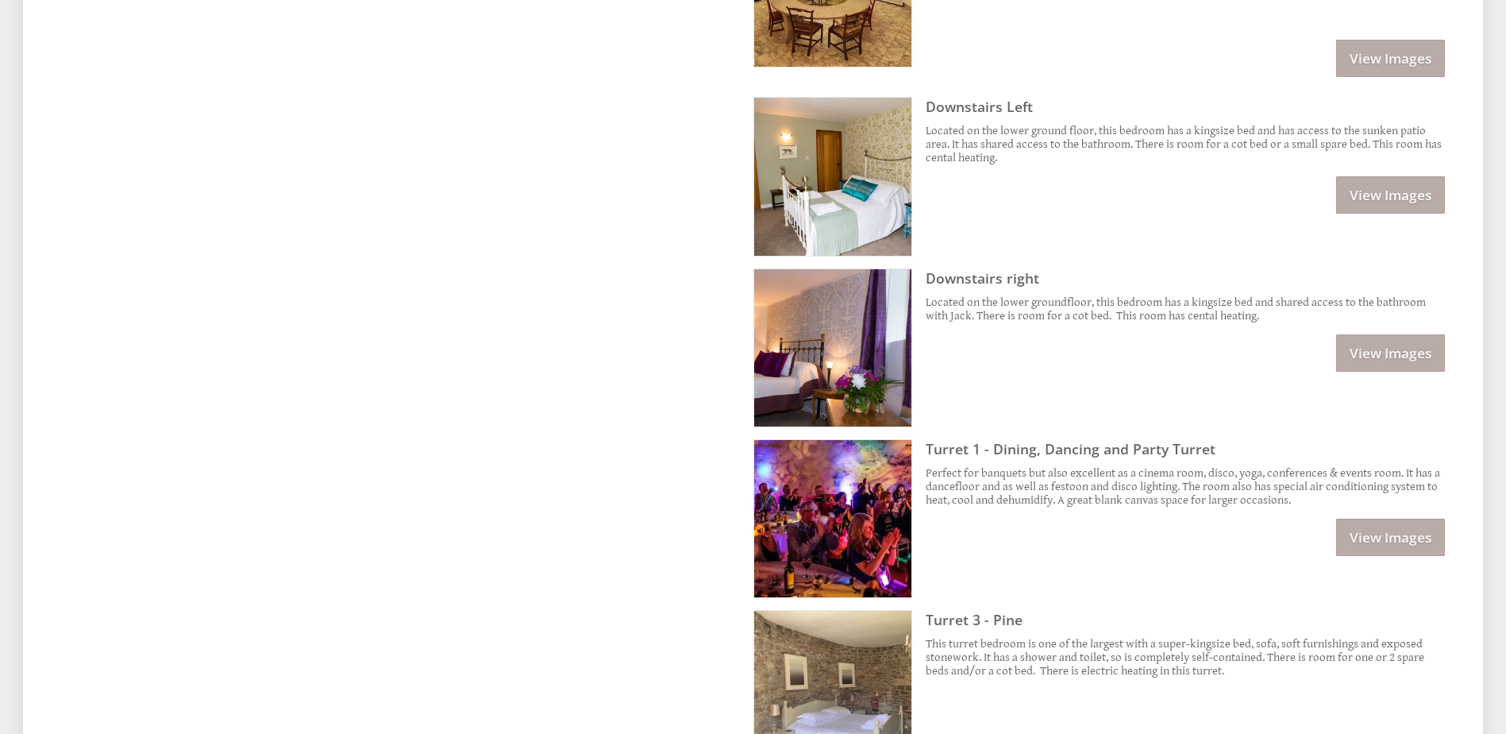
scroll to position [1270, 0]
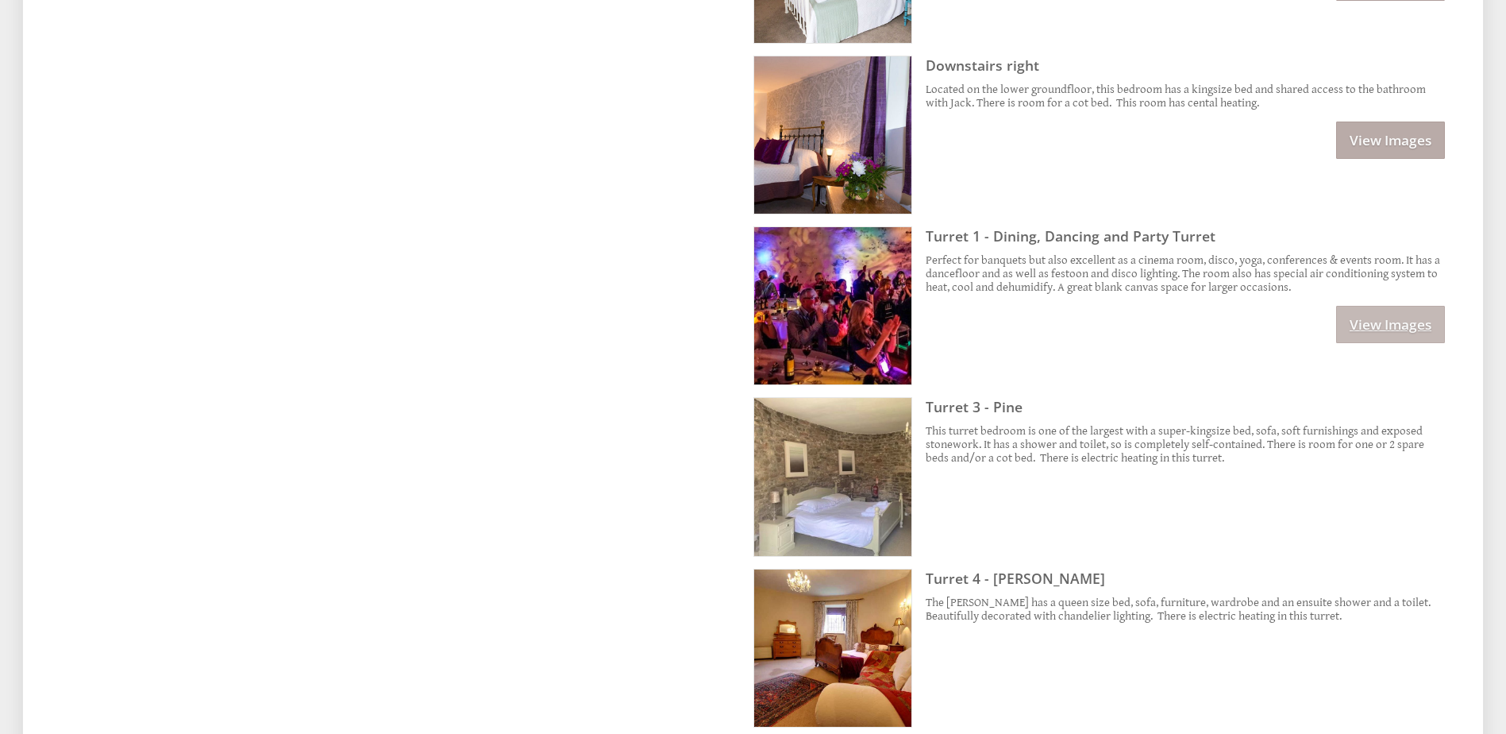
click at [1422, 327] on link "View Images" at bounding box center [1390, 324] width 109 height 37
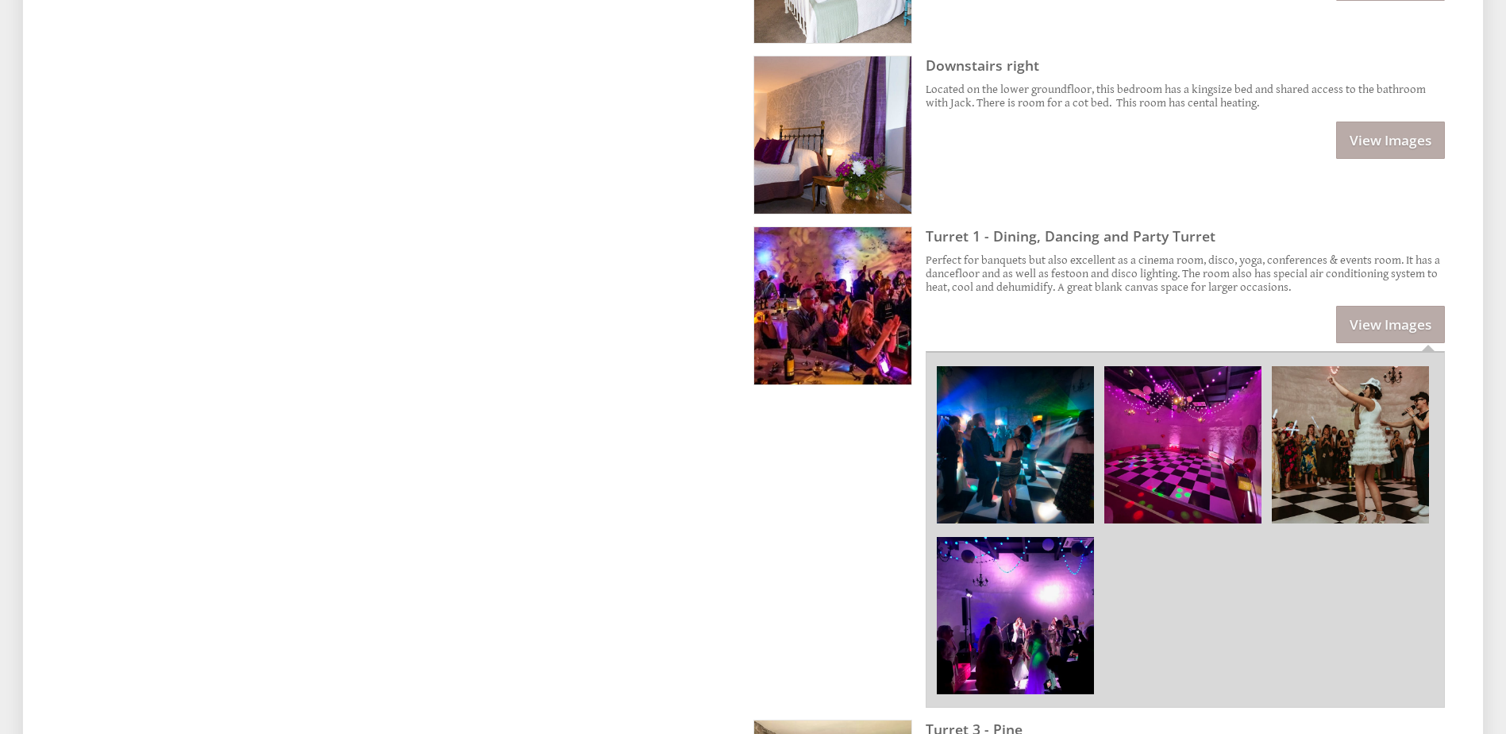
click at [1074, 443] on img at bounding box center [1015, 444] width 157 height 157
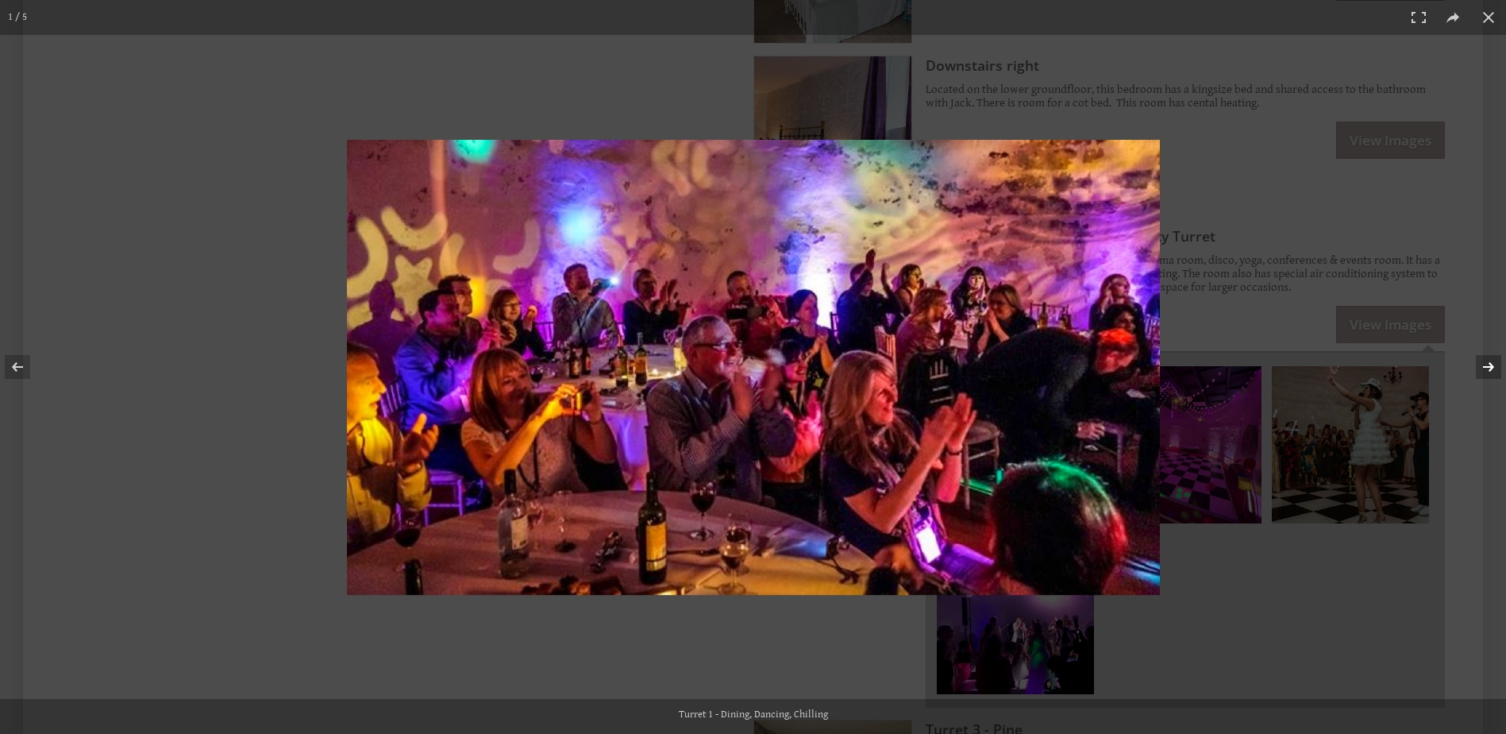
click at [1498, 360] on button at bounding box center [1479, 366] width 56 height 79
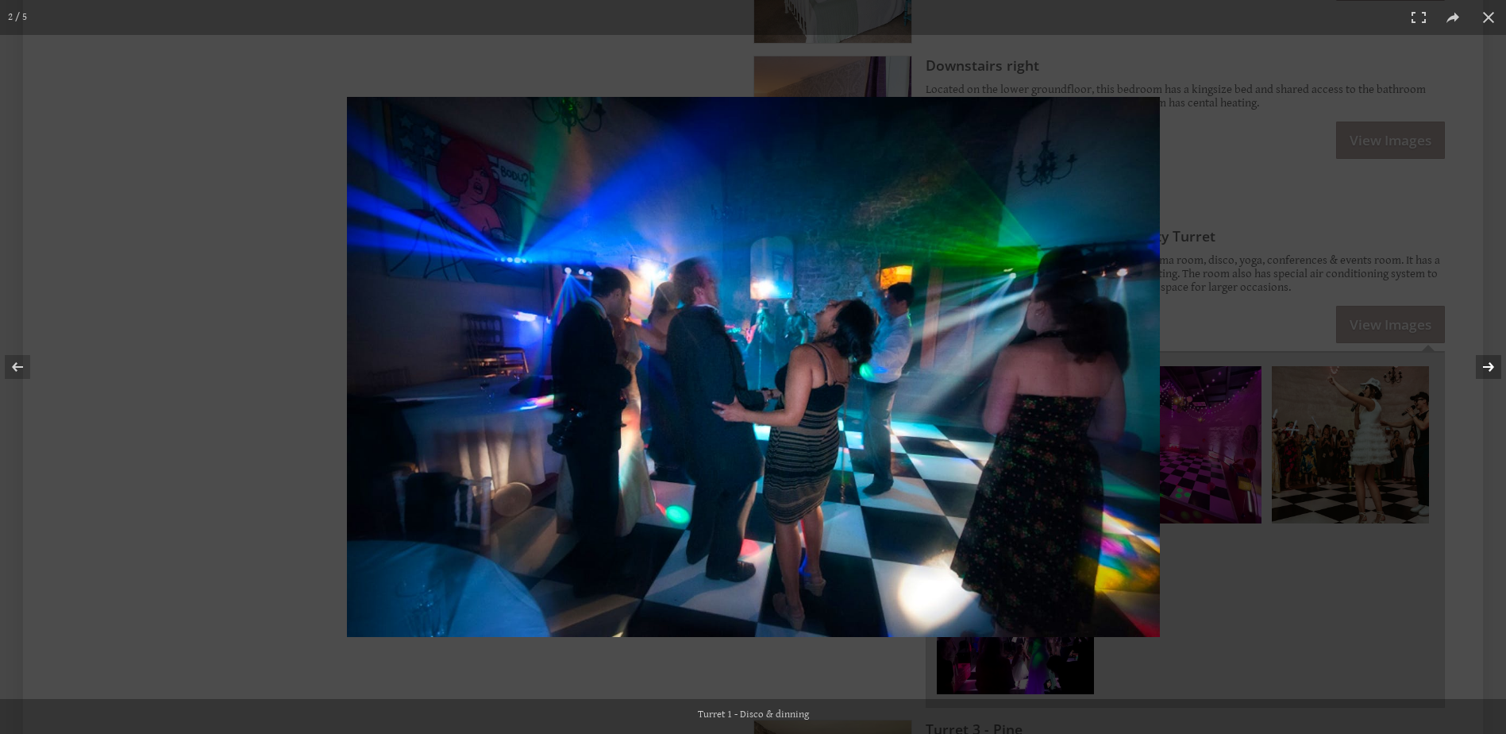
click at [1498, 360] on button at bounding box center [1479, 366] width 56 height 79
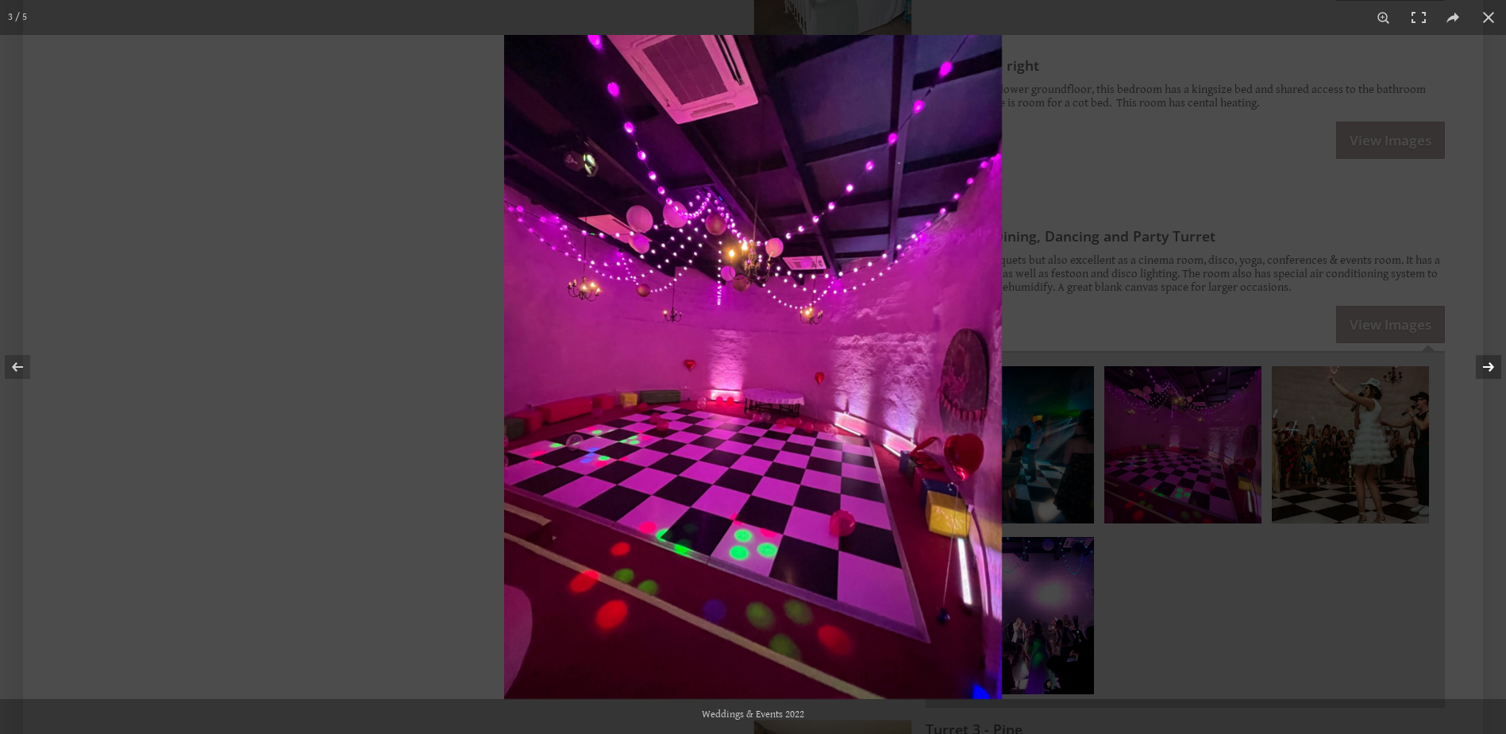
click at [1498, 360] on button at bounding box center [1479, 366] width 56 height 79
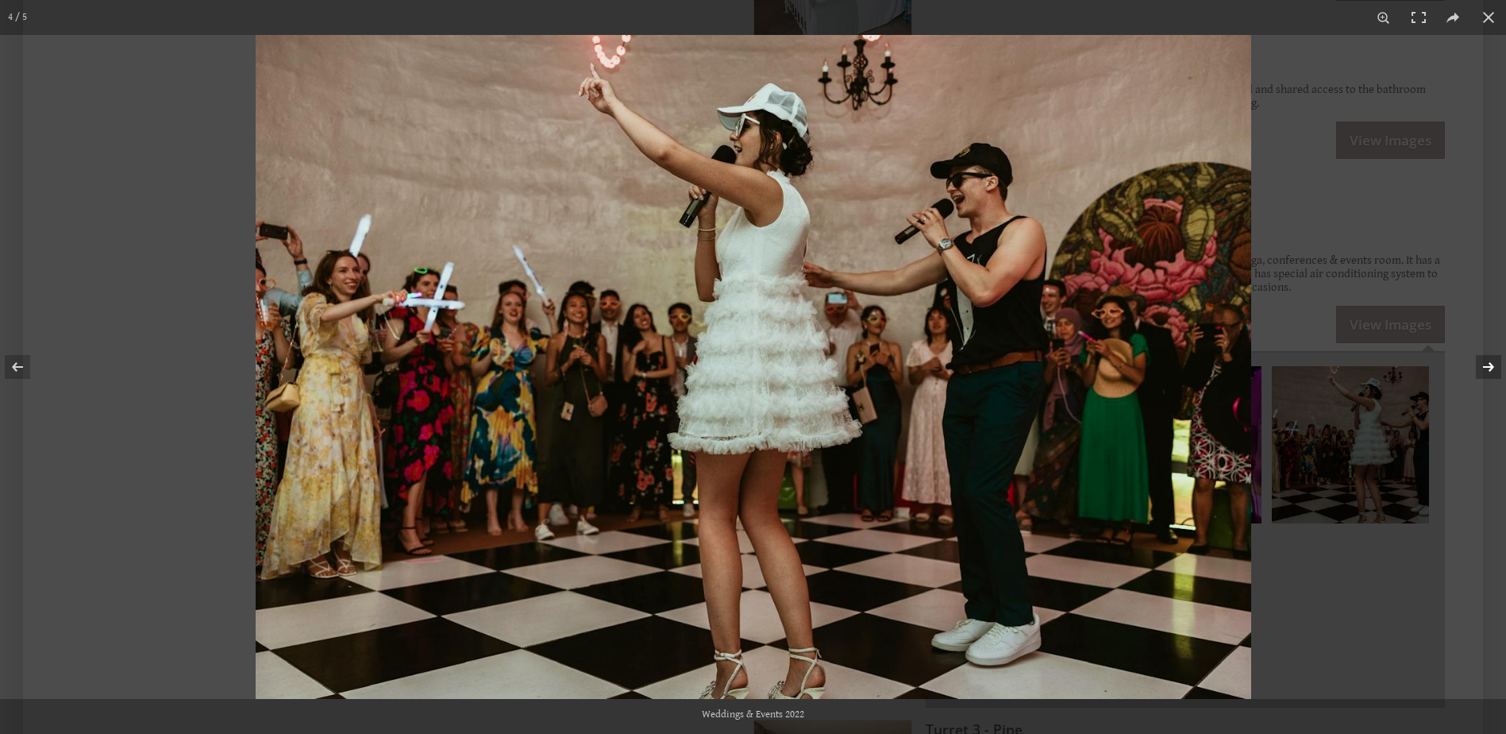
click at [1498, 360] on button at bounding box center [1479, 366] width 56 height 79
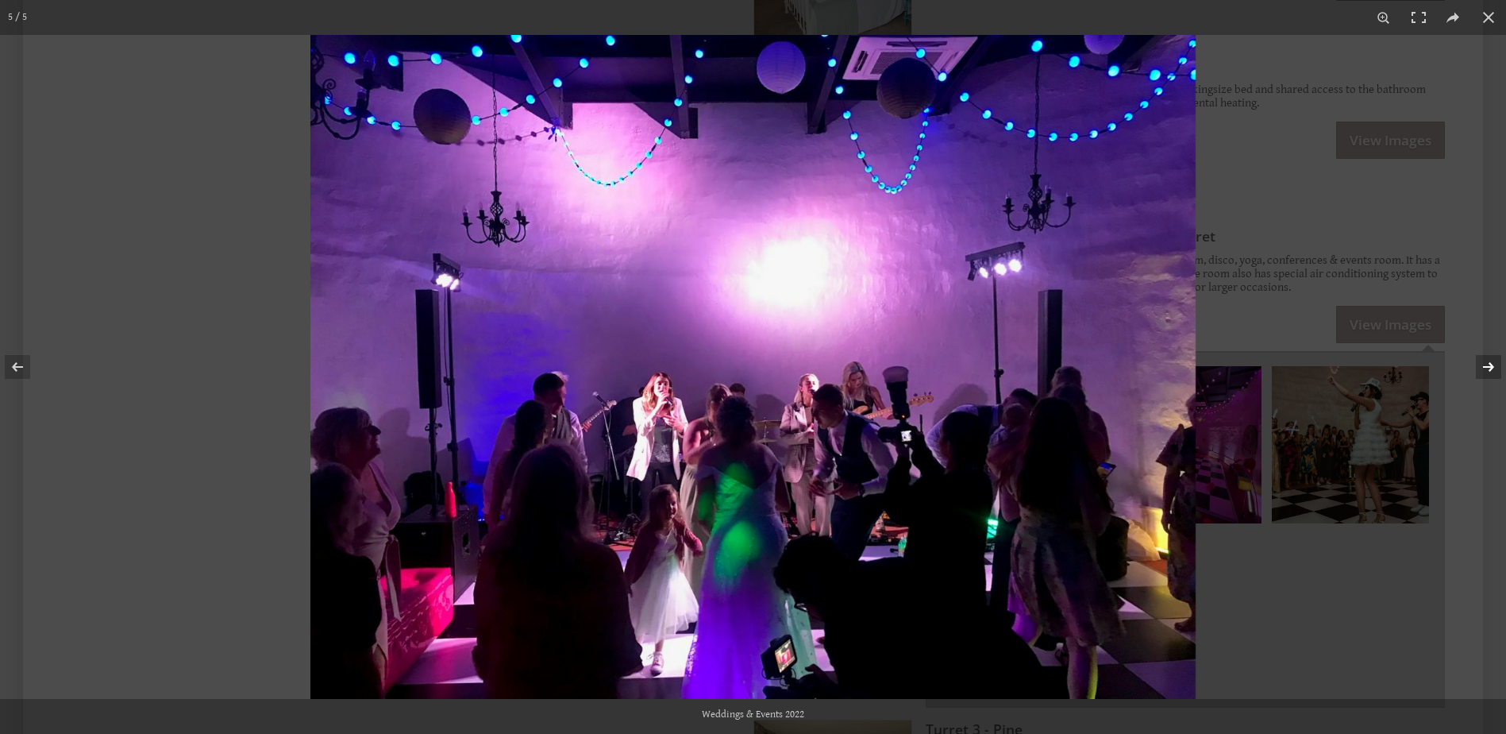
click at [1498, 360] on button at bounding box center [1479, 366] width 56 height 79
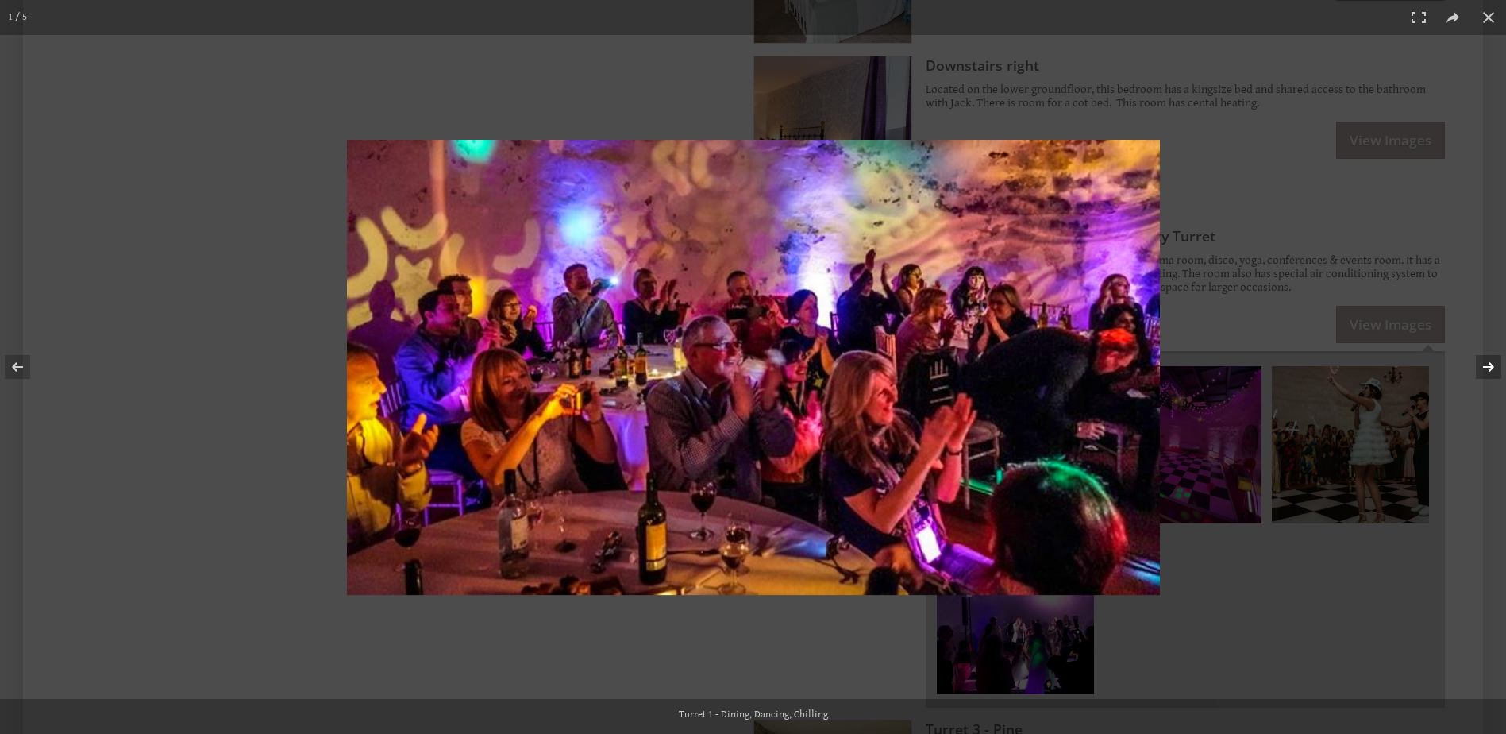
click at [1498, 360] on button at bounding box center [1479, 366] width 56 height 79
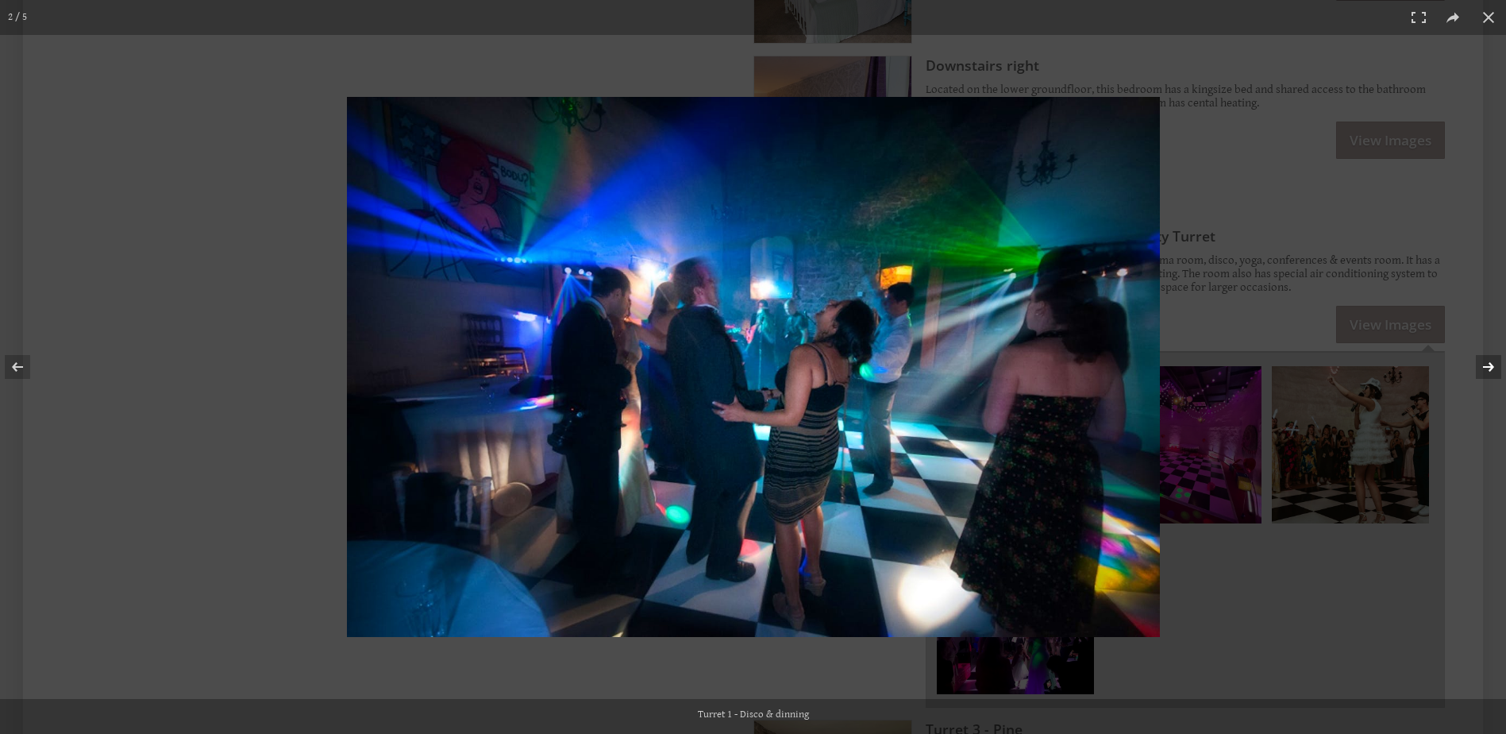
click at [1498, 360] on button at bounding box center [1479, 366] width 56 height 79
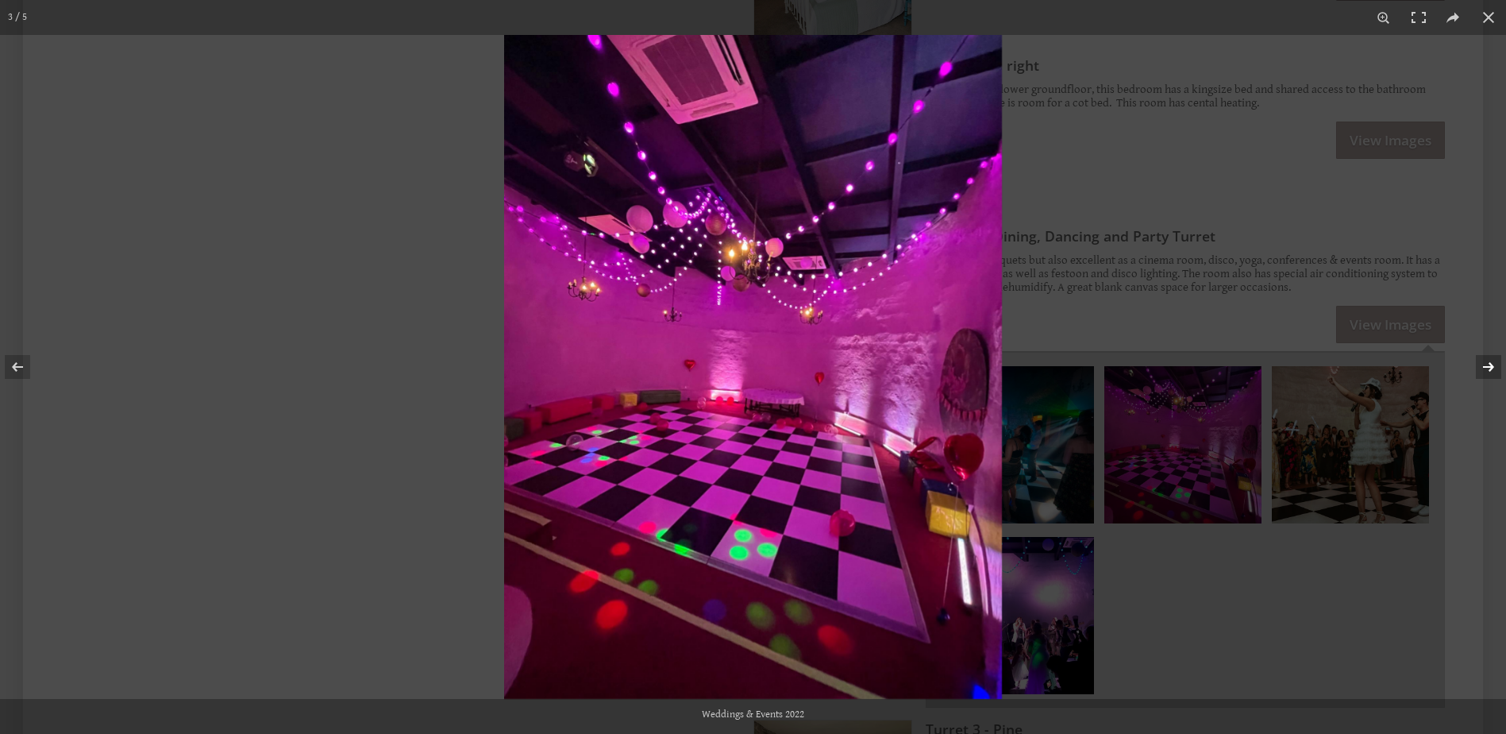
click at [1498, 360] on button at bounding box center [1479, 366] width 56 height 79
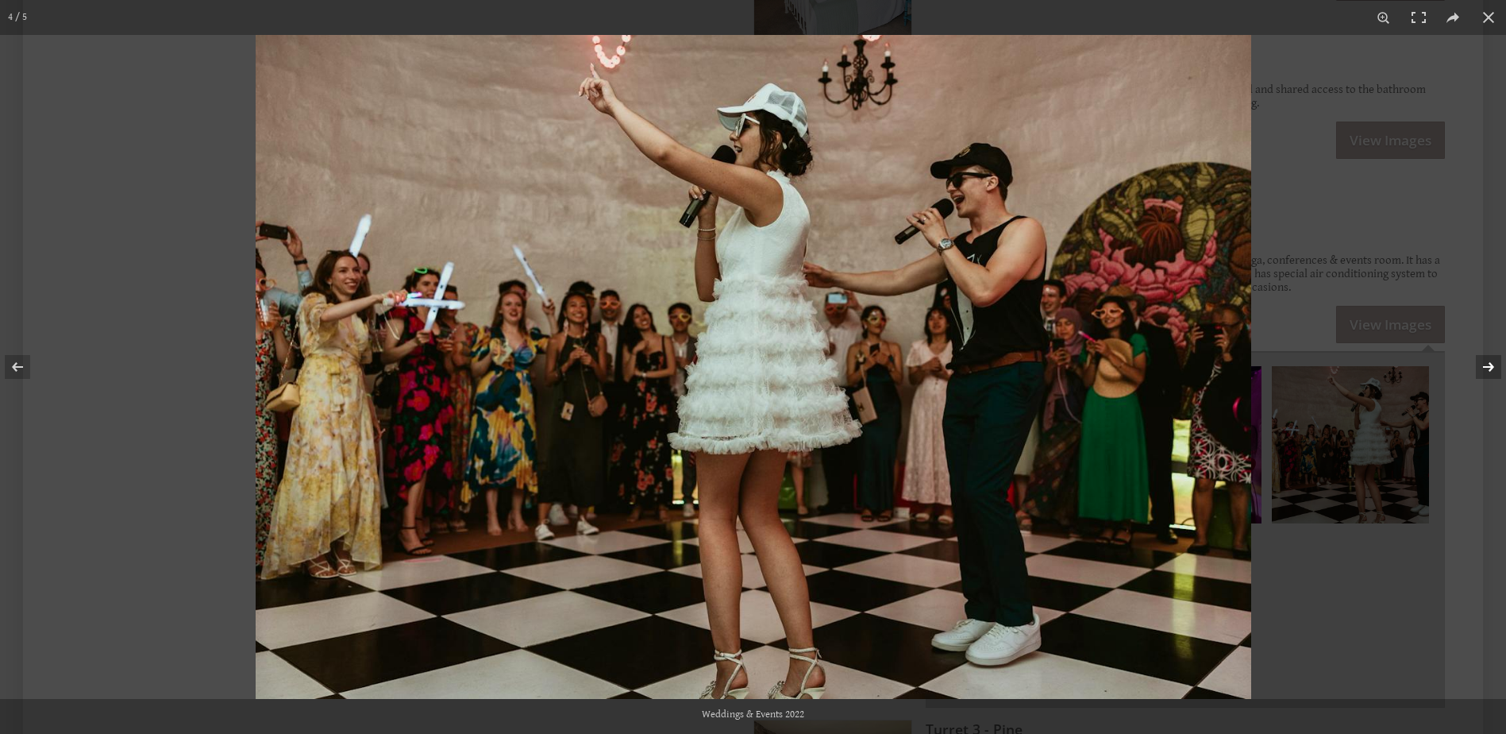
click at [1498, 360] on button at bounding box center [1479, 366] width 56 height 79
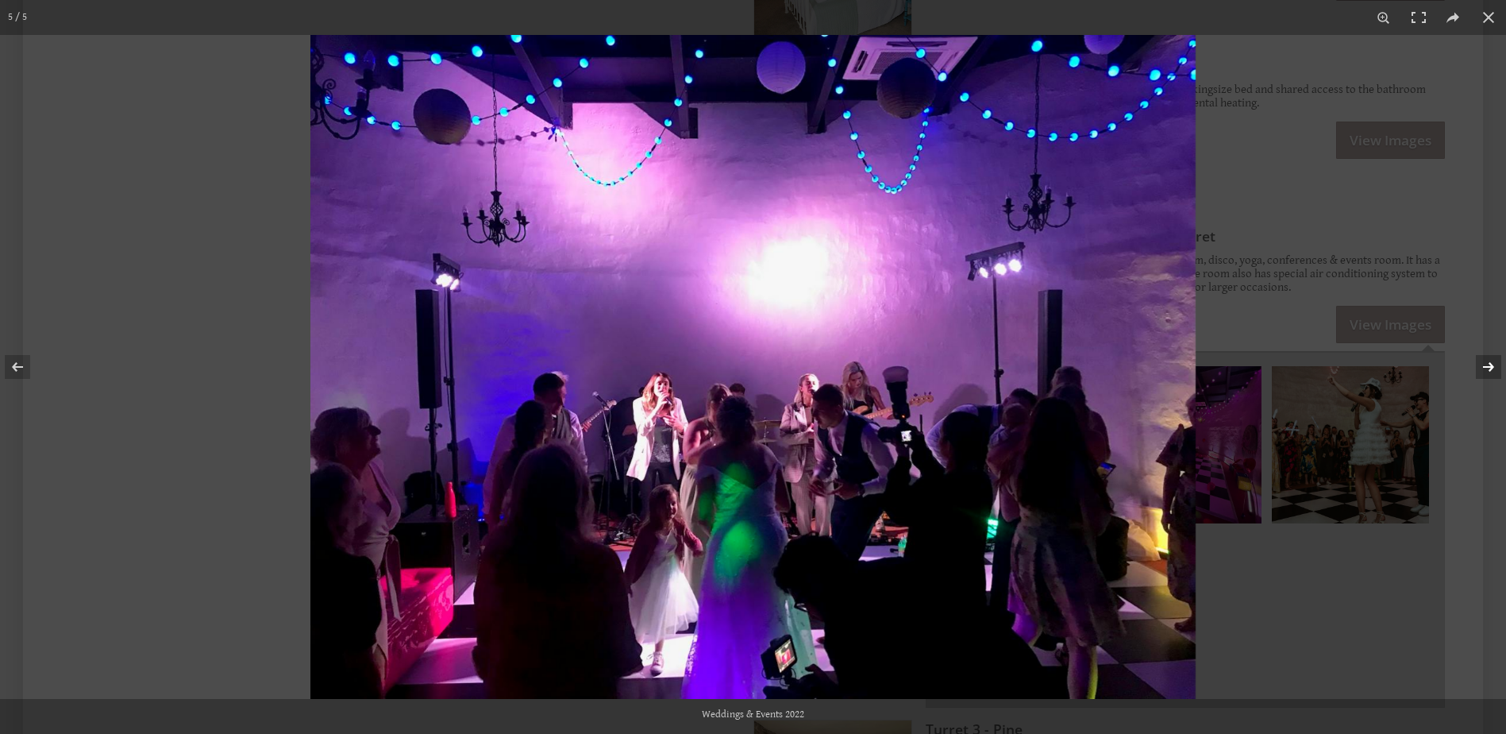
click at [1498, 360] on button at bounding box center [1479, 366] width 56 height 79
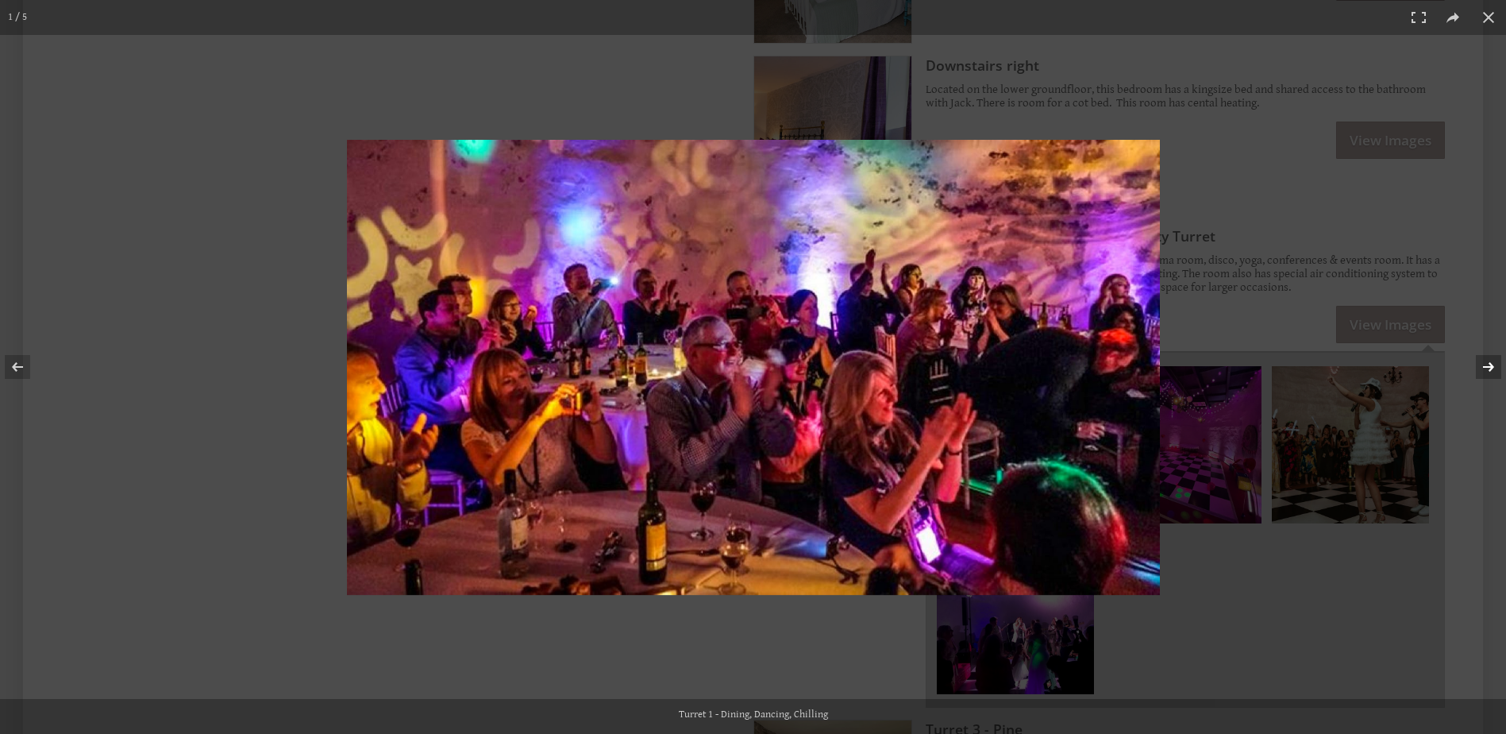
click at [1498, 360] on button at bounding box center [1479, 366] width 56 height 79
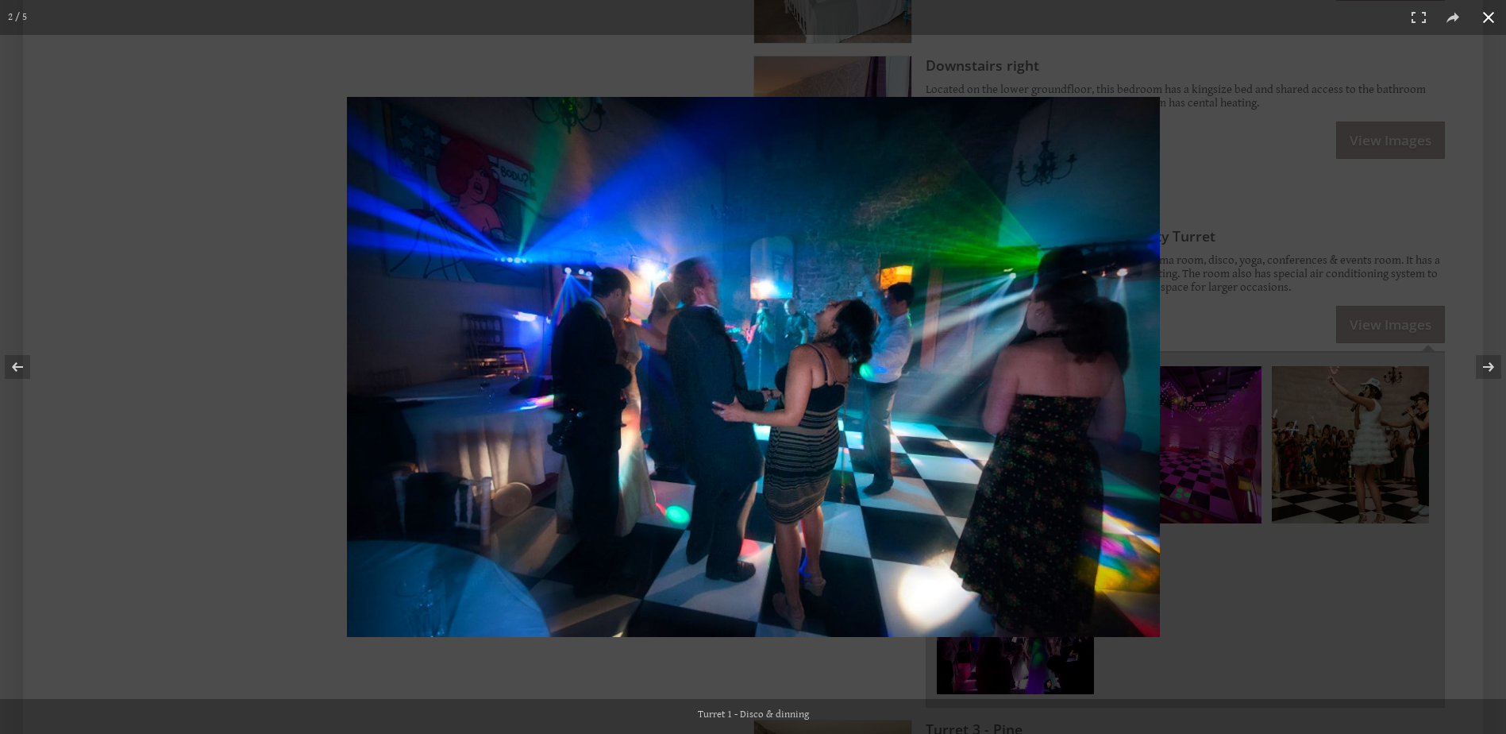
click at [1484, 24] on button at bounding box center [1488, 17] width 35 height 35
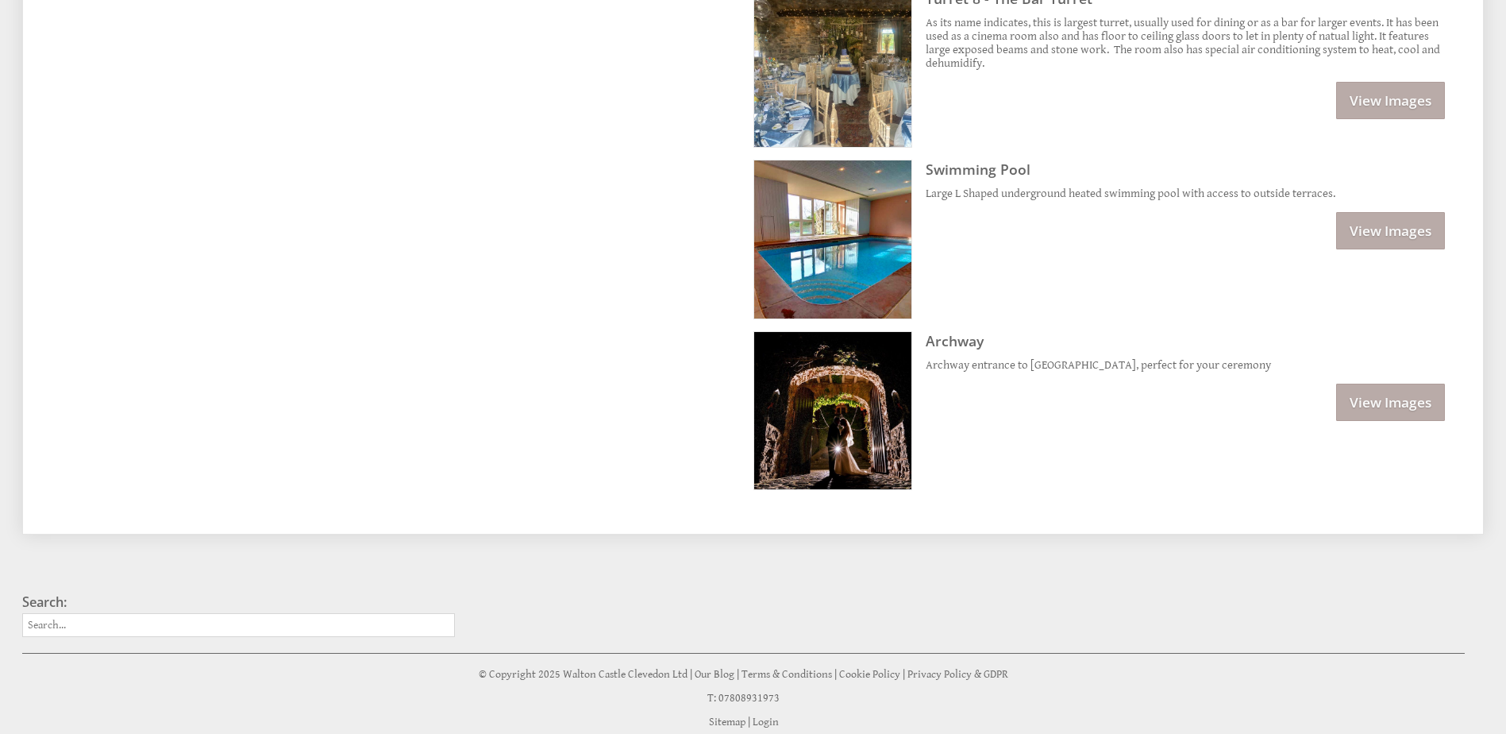
scroll to position [2859, 0]
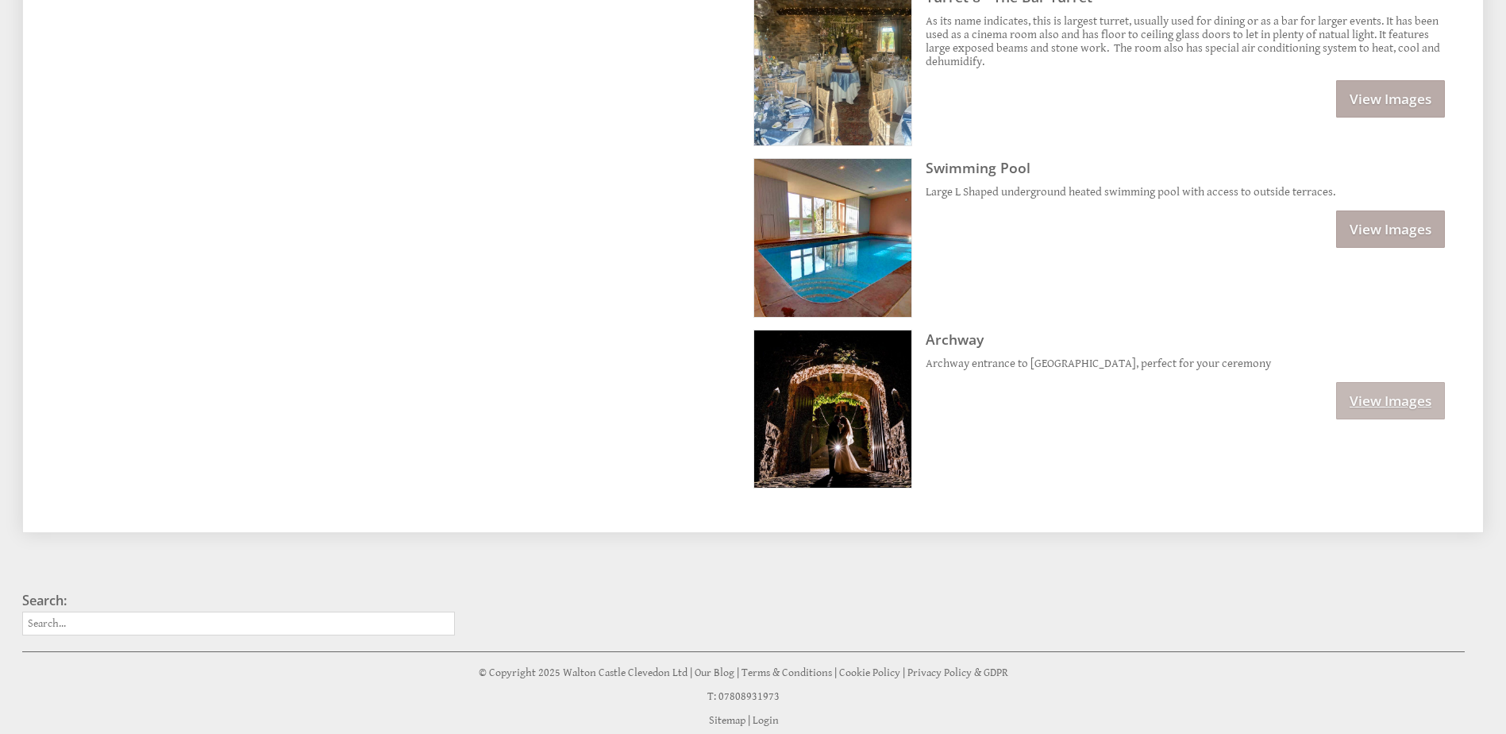
click at [1378, 395] on link "View Images" at bounding box center [1390, 400] width 109 height 37
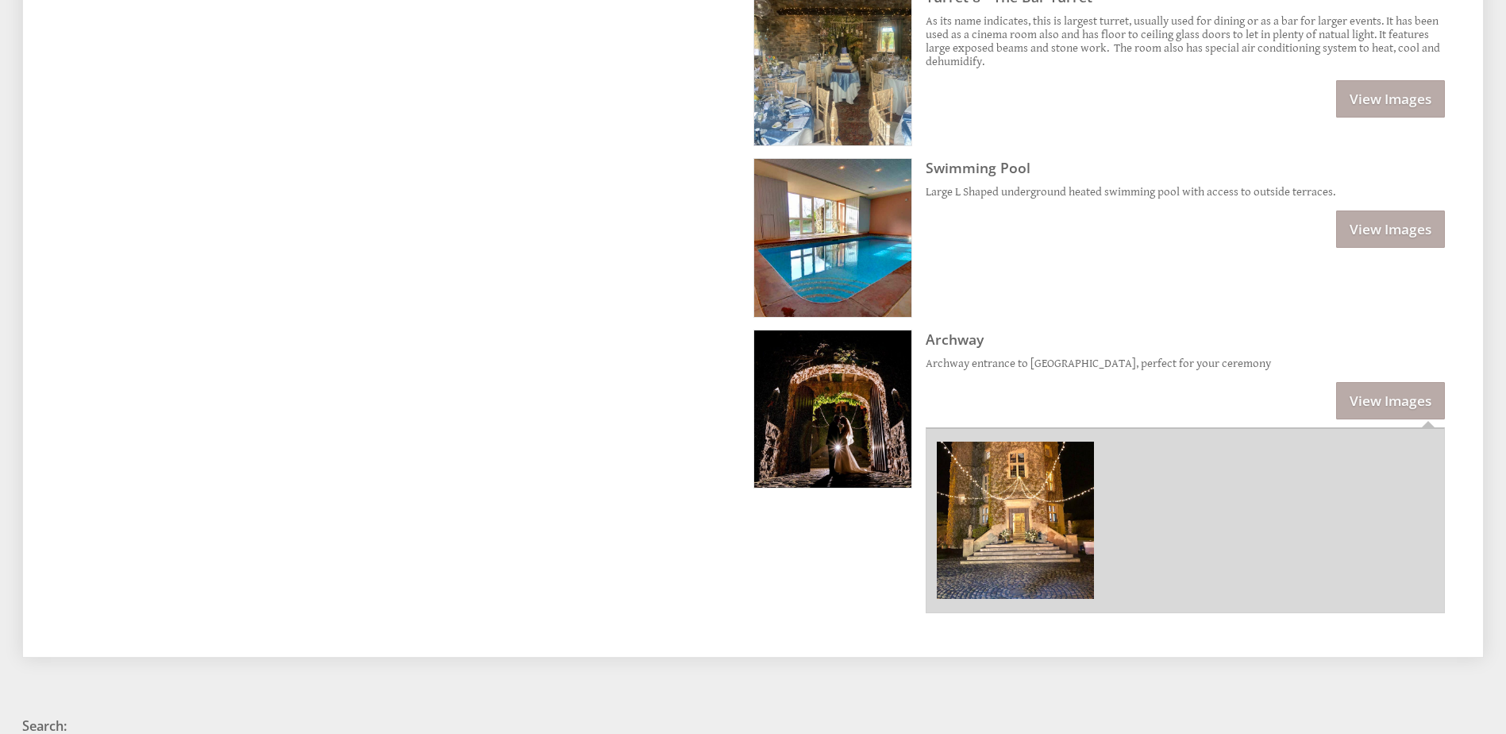
click at [964, 532] on img at bounding box center [1015, 519] width 157 height 157
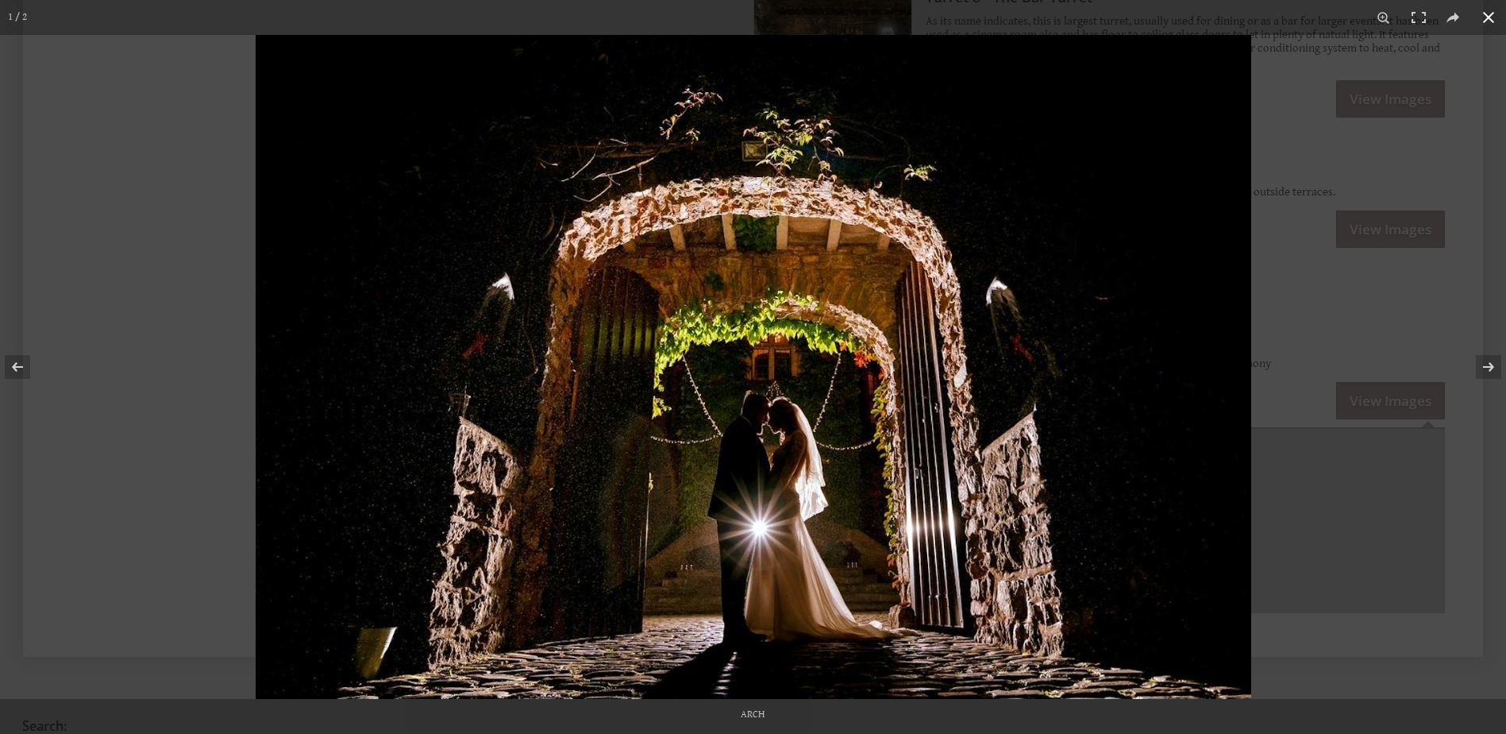
click at [1489, 13] on button at bounding box center [1488, 17] width 35 height 35
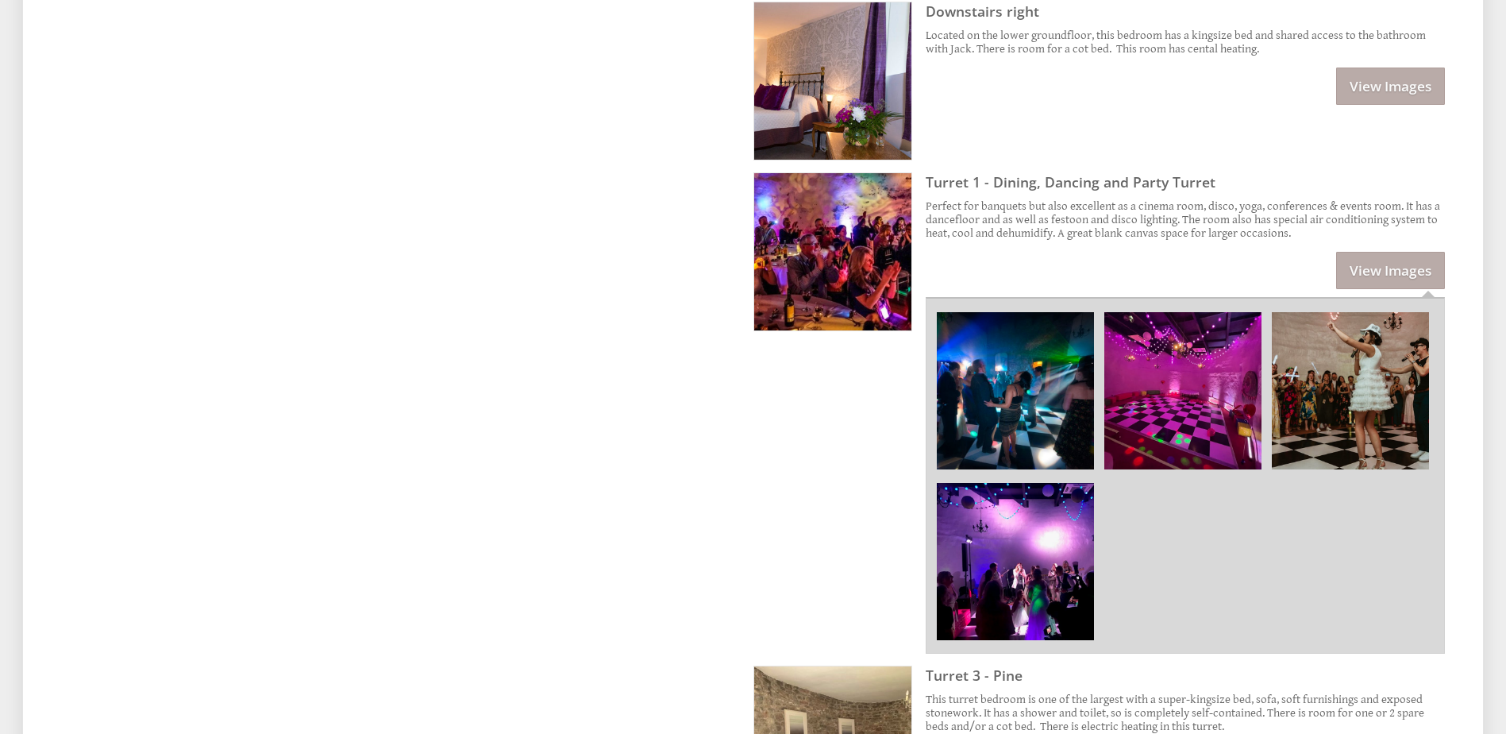
scroll to position [1270, 0]
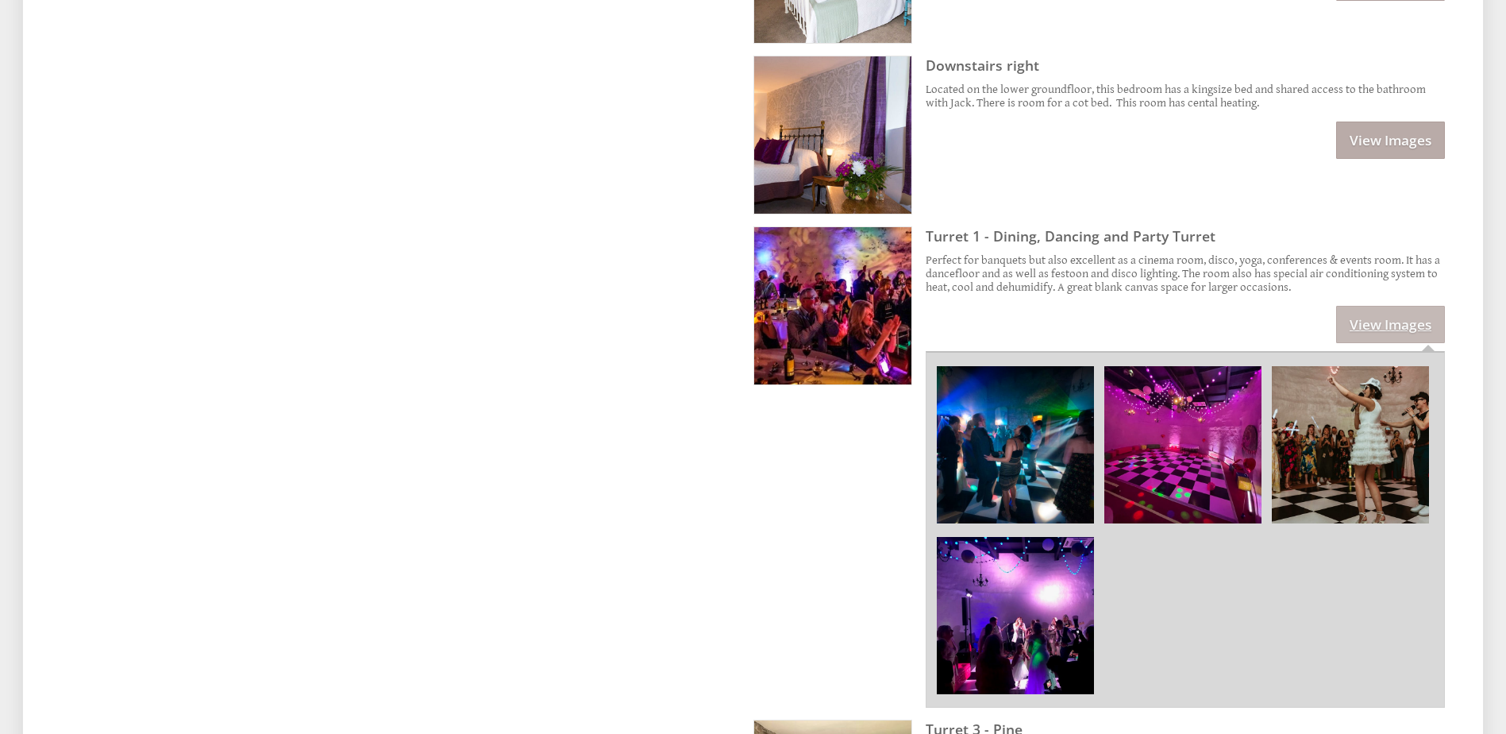
click at [1413, 315] on link "View Images" at bounding box center [1390, 324] width 109 height 37
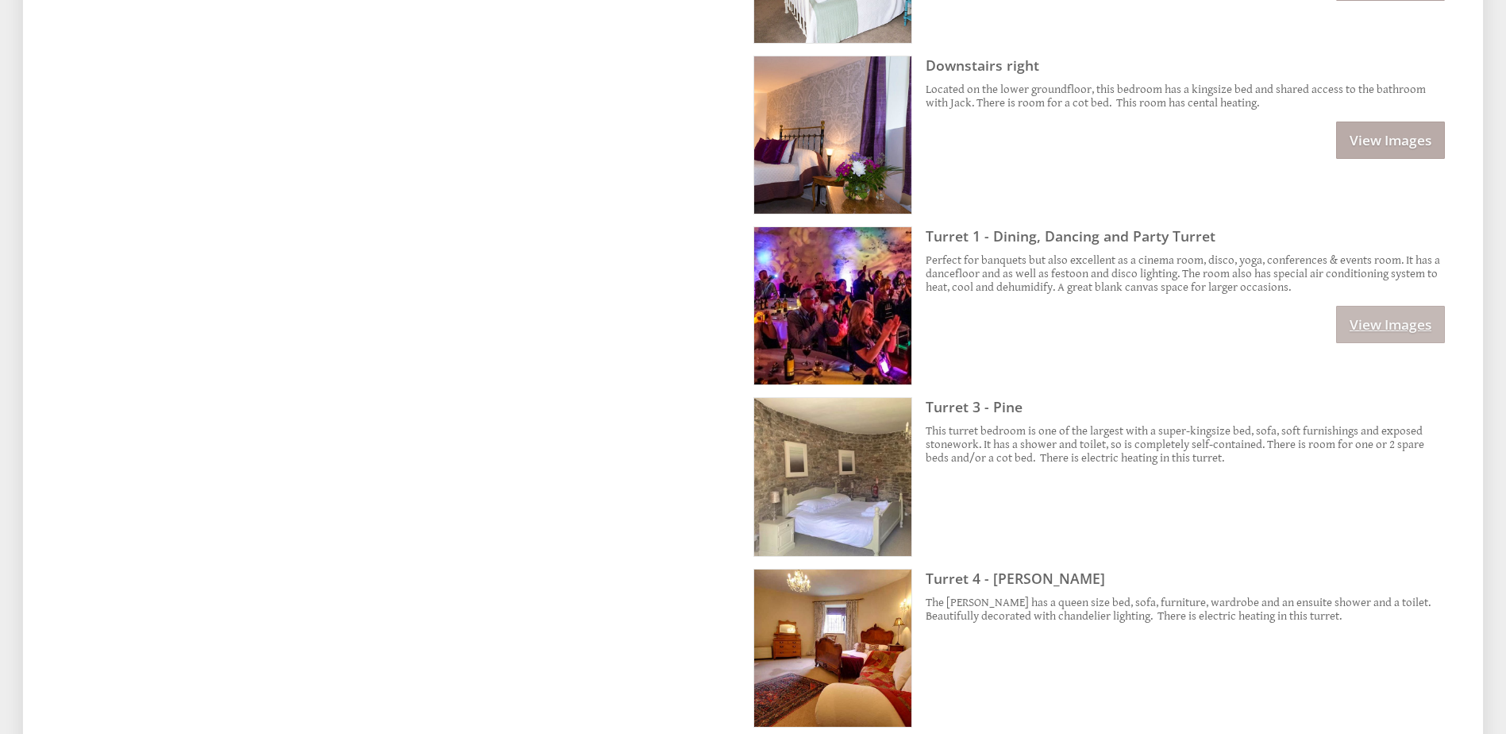
click at [1405, 320] on link "View Images" at bounding box center [1390, 324] width 109 height 37
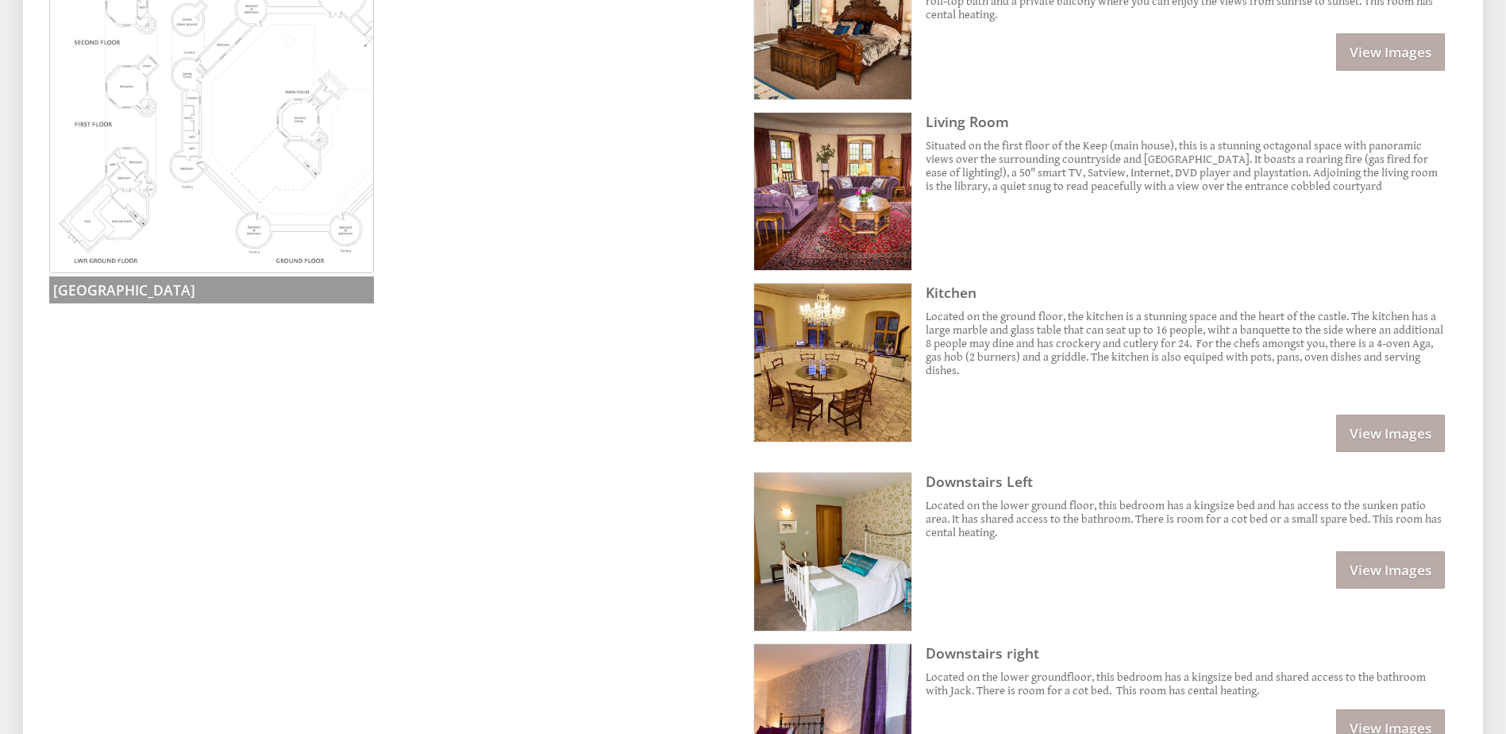
scroll to position [556, 0]
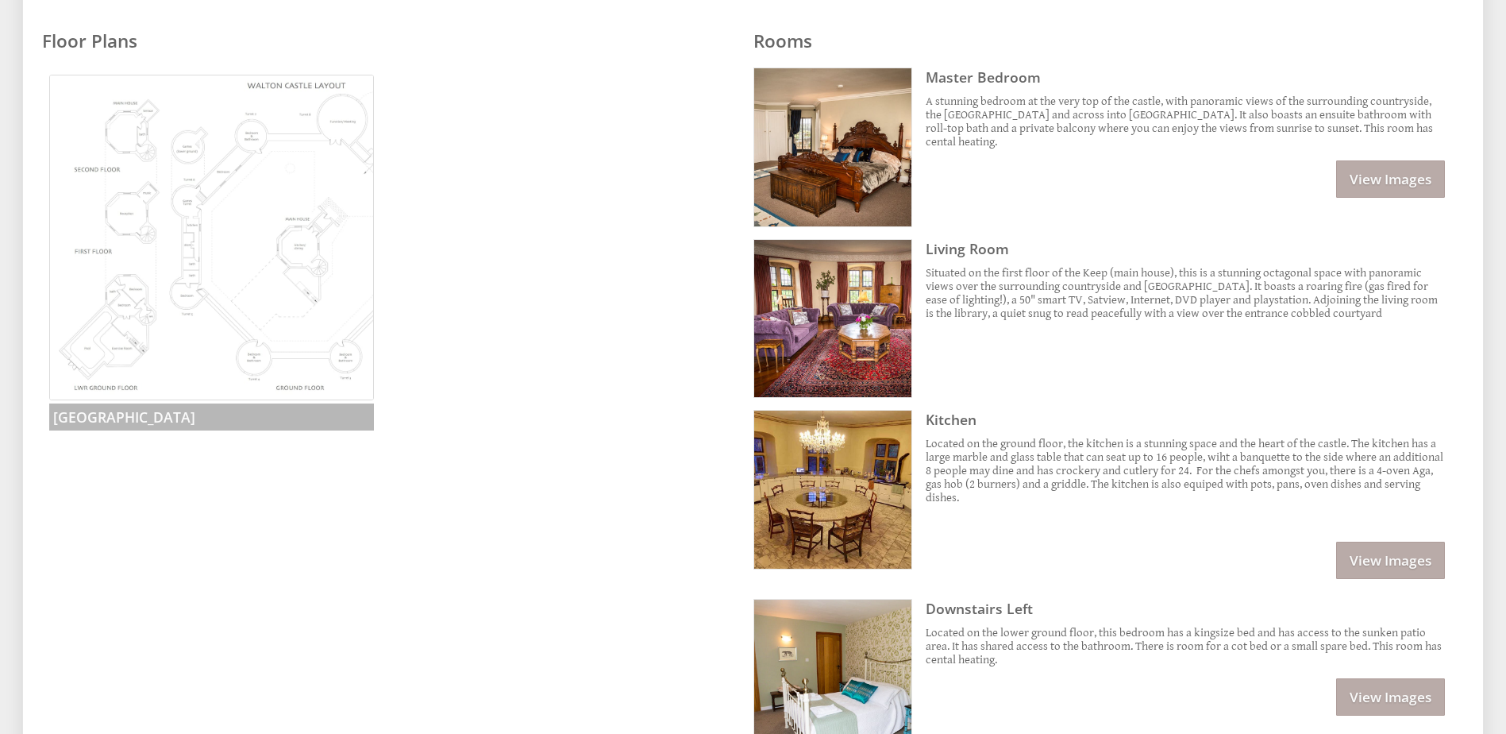
click at [264, 296] on img at bounding box center [212, 238] width 326 height 326
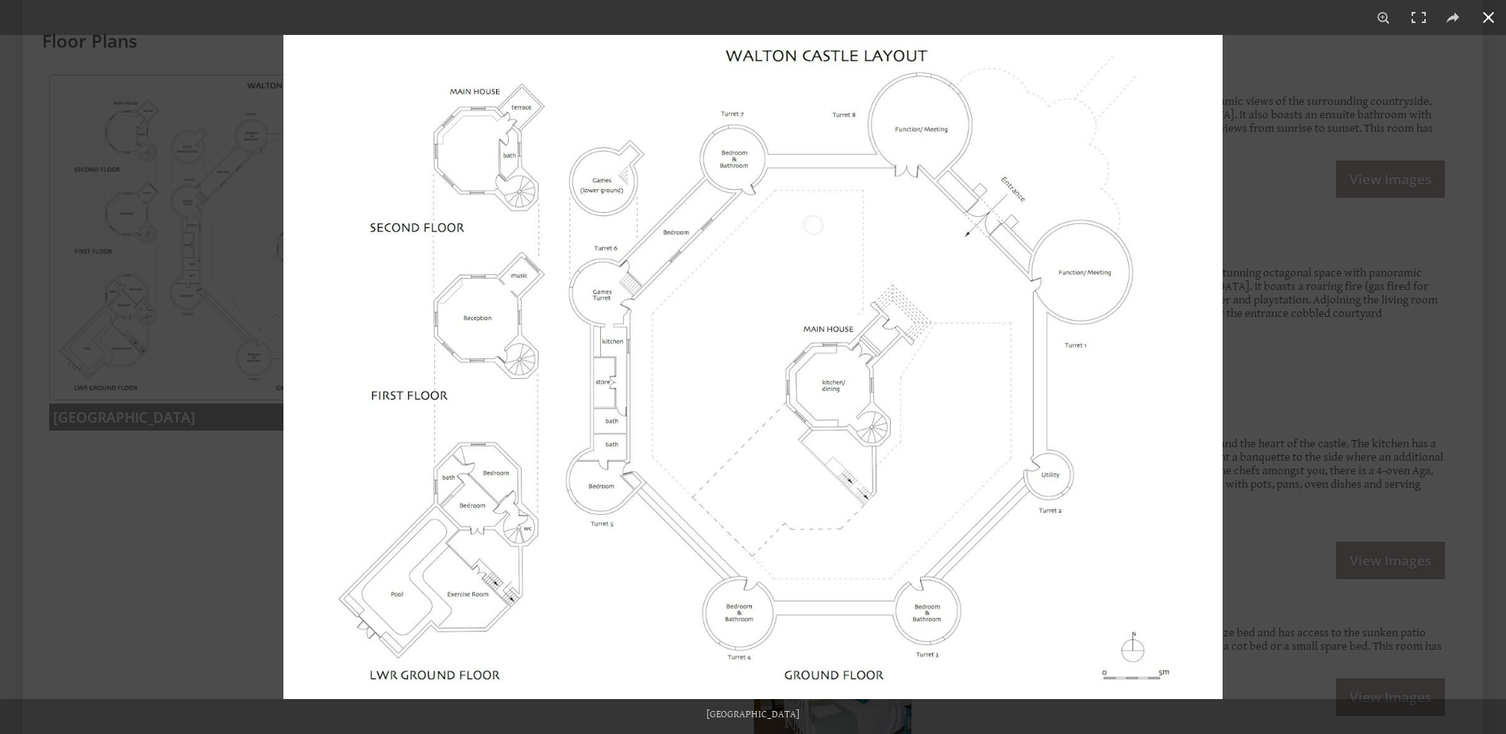
click at [1486, 13] on button at bounding box center [1488, 17] width 35 height 35
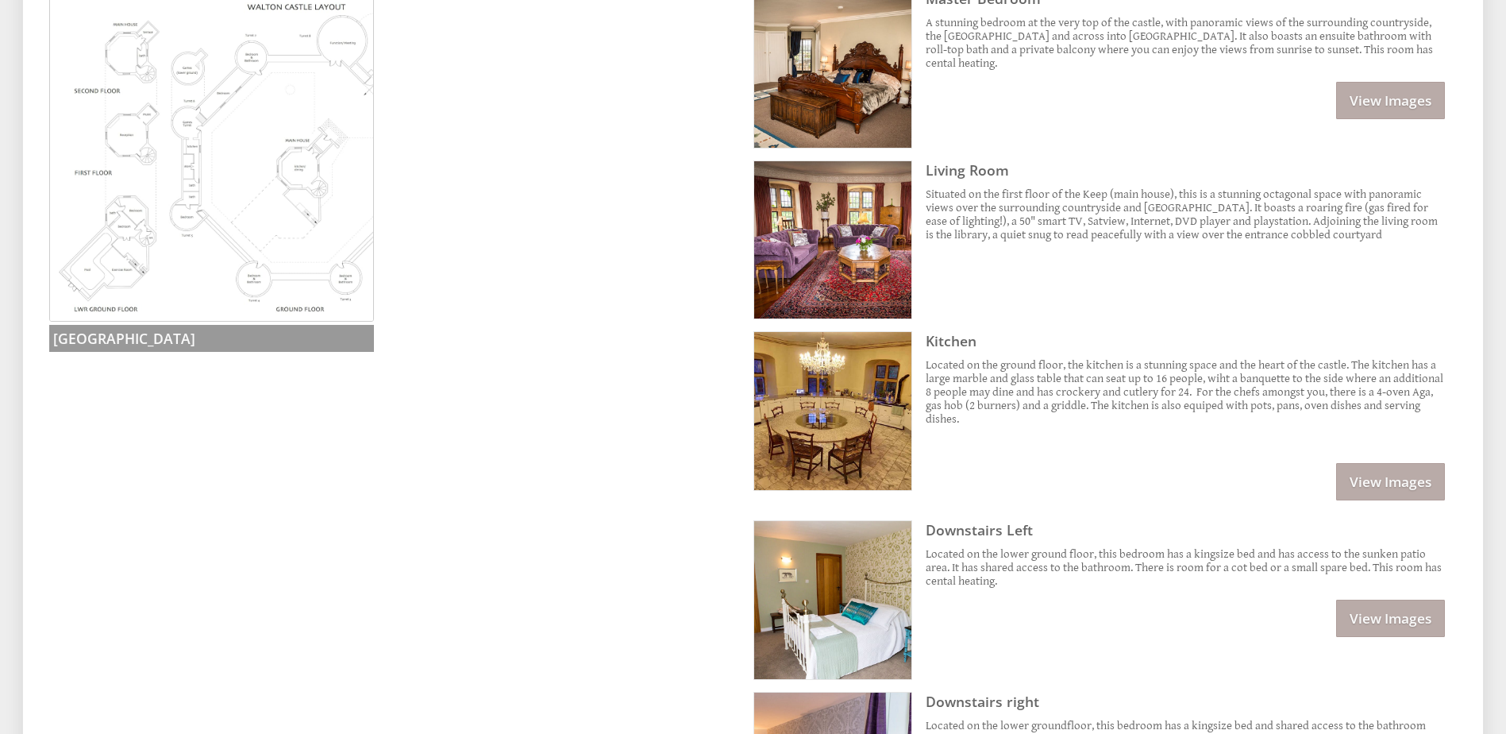
scroll to position [159, 0]
